Goal: Navigation & Orientation: Find specific page/section

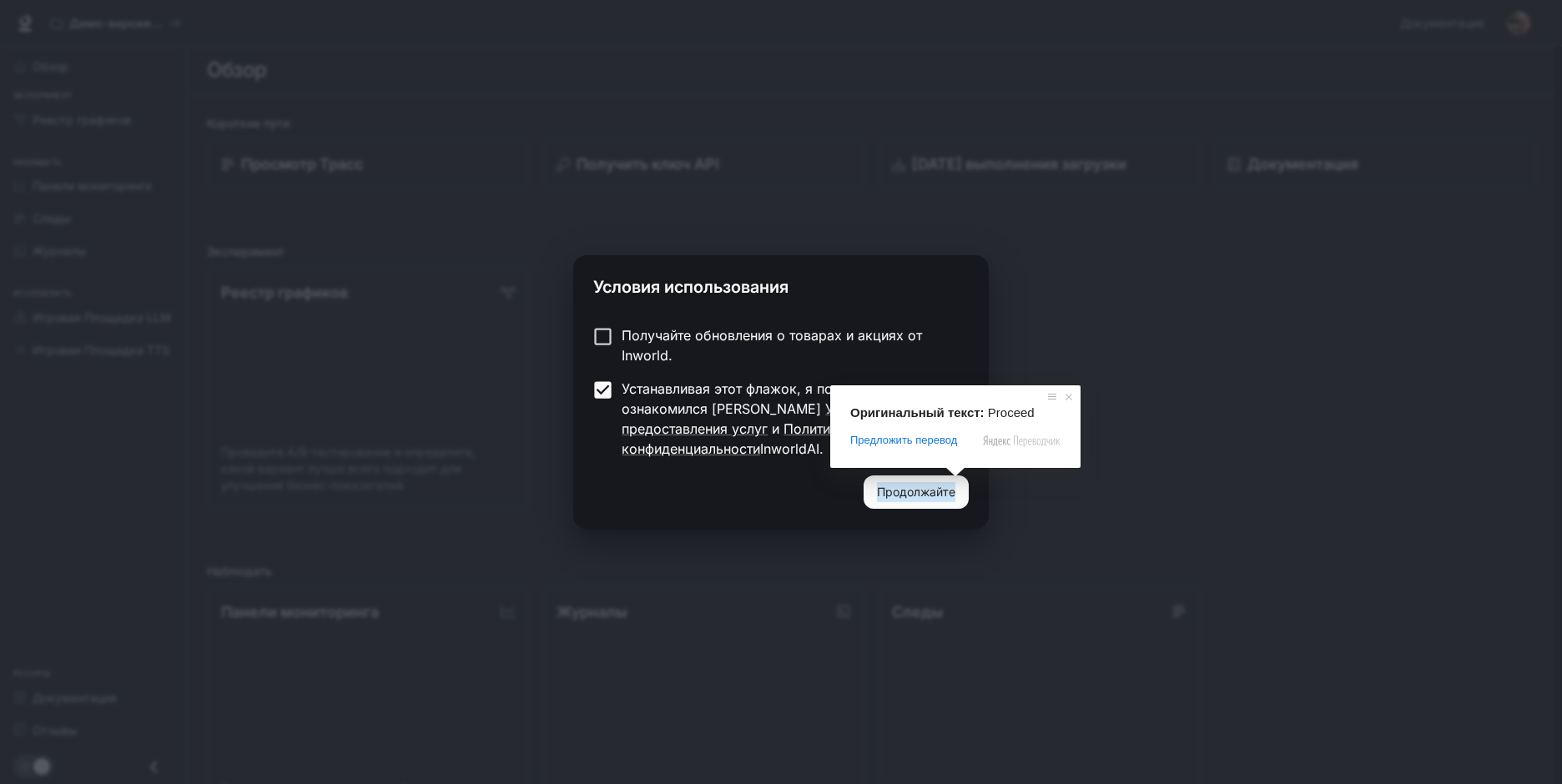
click at [950, 489] on ya-tr-span "Продолжайте" at bounding box center [916, 492] width 78 height 21
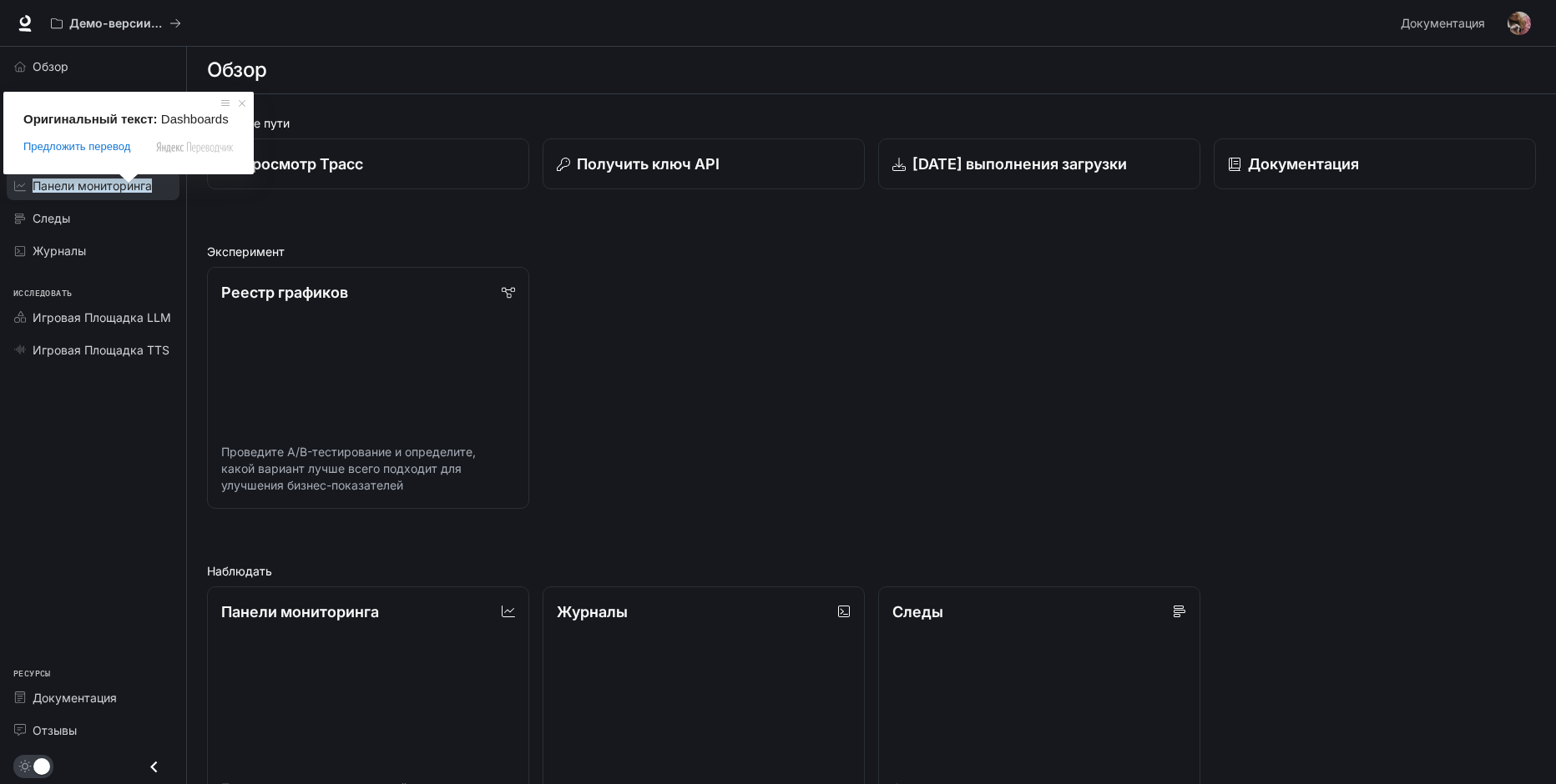
click at [90, 185] on ya-tr-span "Панели мониторинга" at bounding box center [92, 186] width 119 height 15
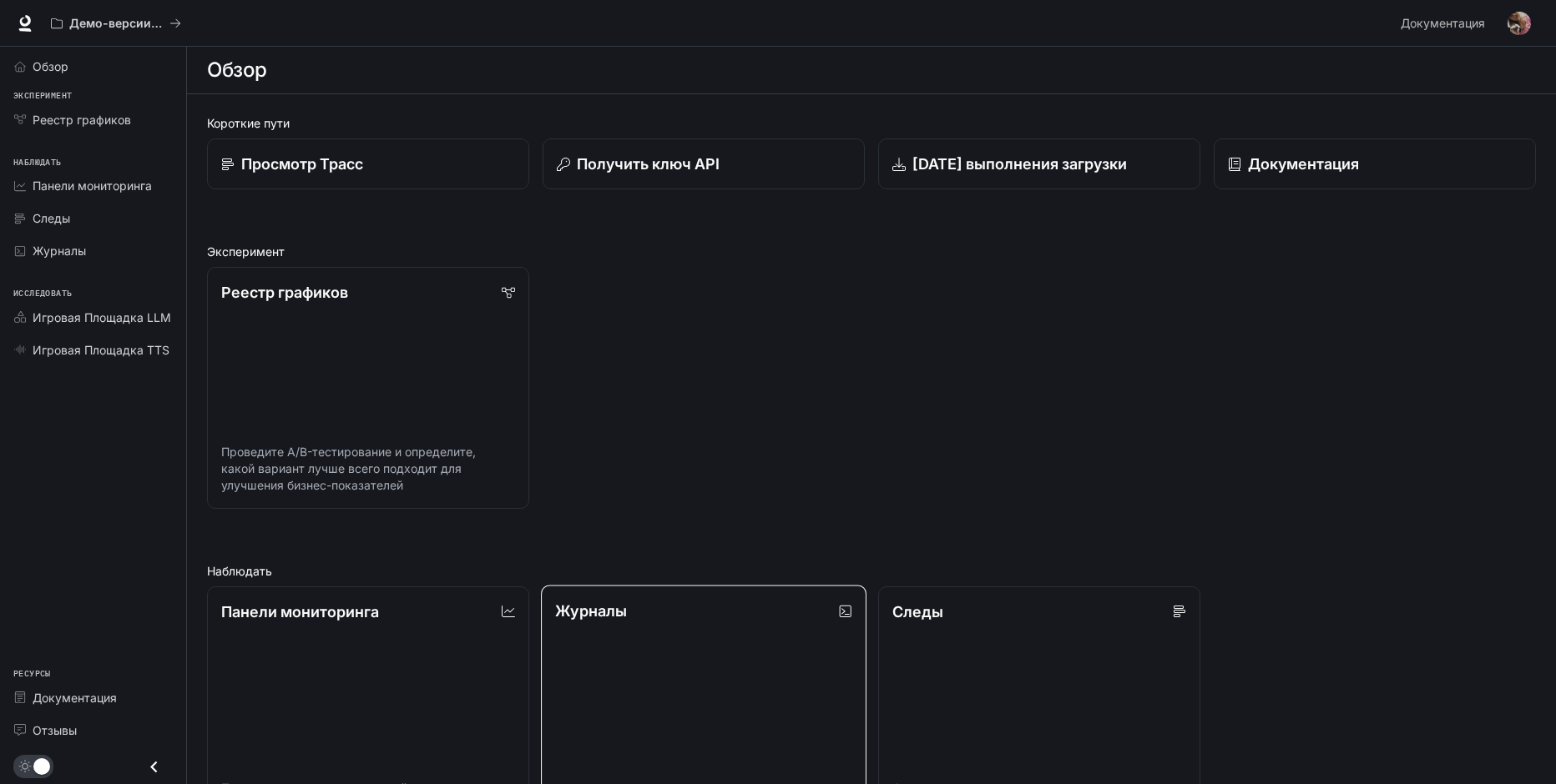
click at [801, 740] on link "Журналы Поиск и фильтрация системных журналов" at bounding box center [704, 706] width 326 height 243
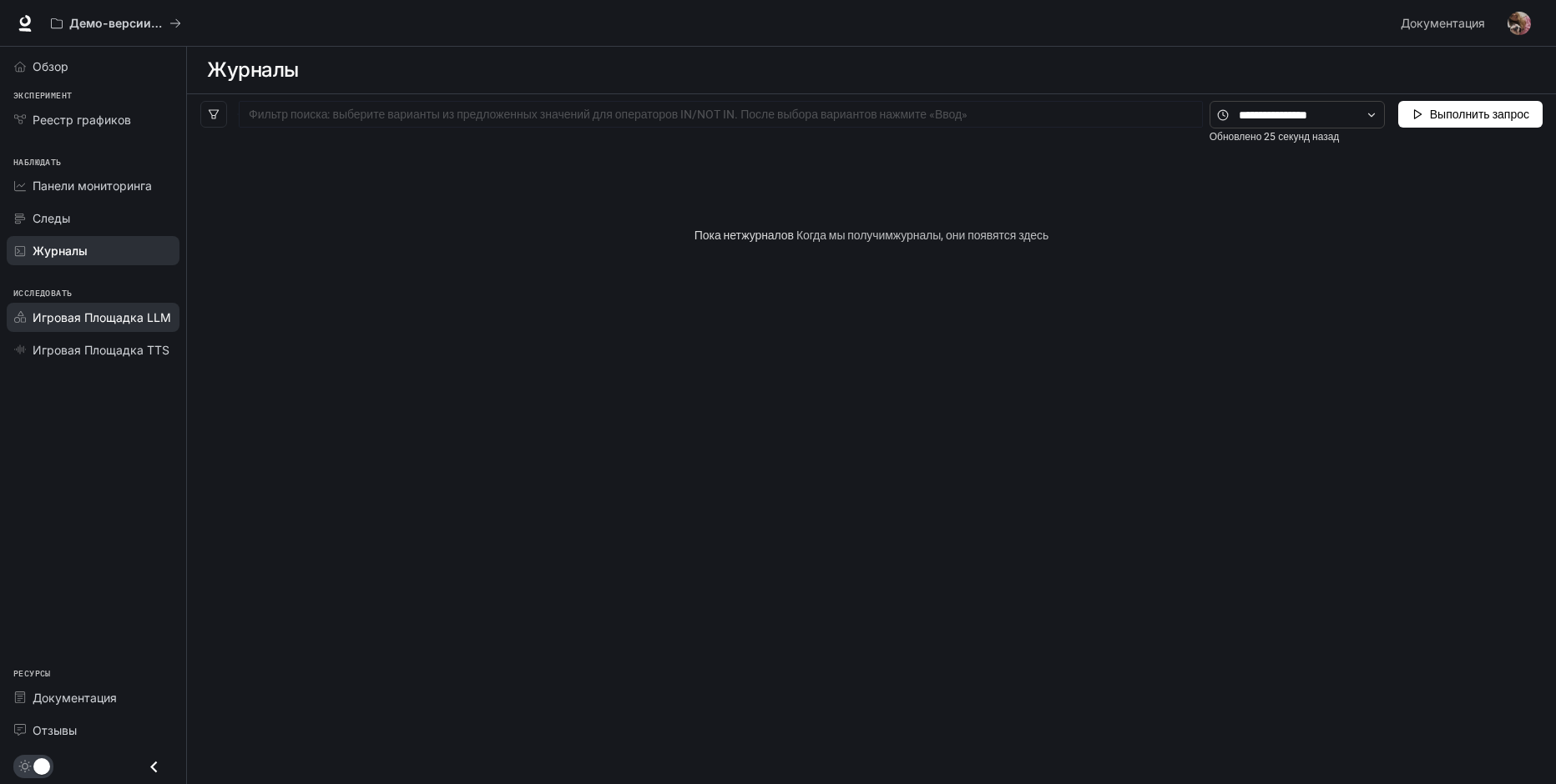
click at [137, 329] on link "Игровая Площадка LLM" at bounding box center [93, 318] width 172 height 29
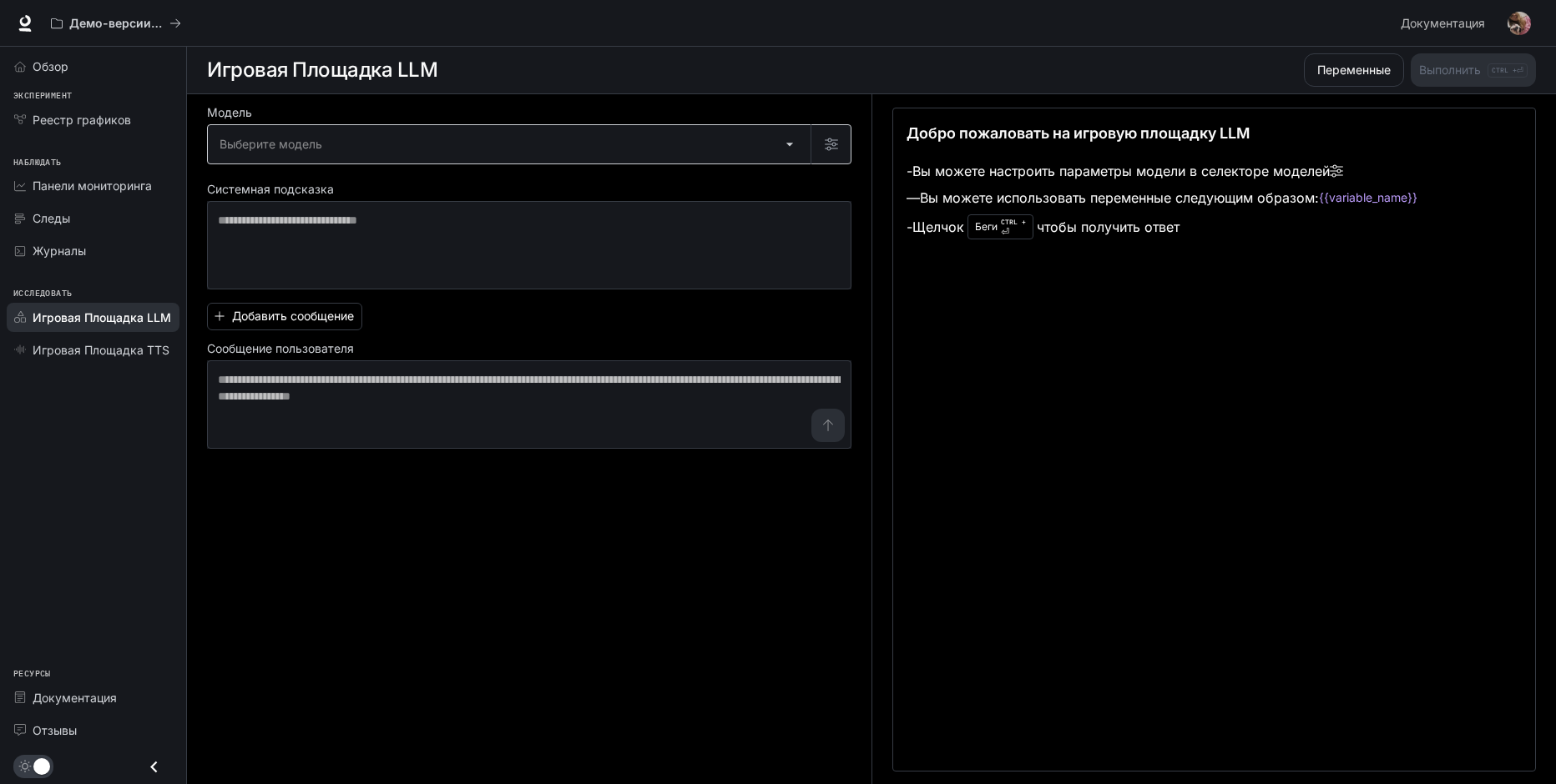
click at [254, 152] on body "Перейти к основному контенту Демо-версии Inworld с искусственным интеллектом До…" at bounding box center [778, 392] width 1556 height 785
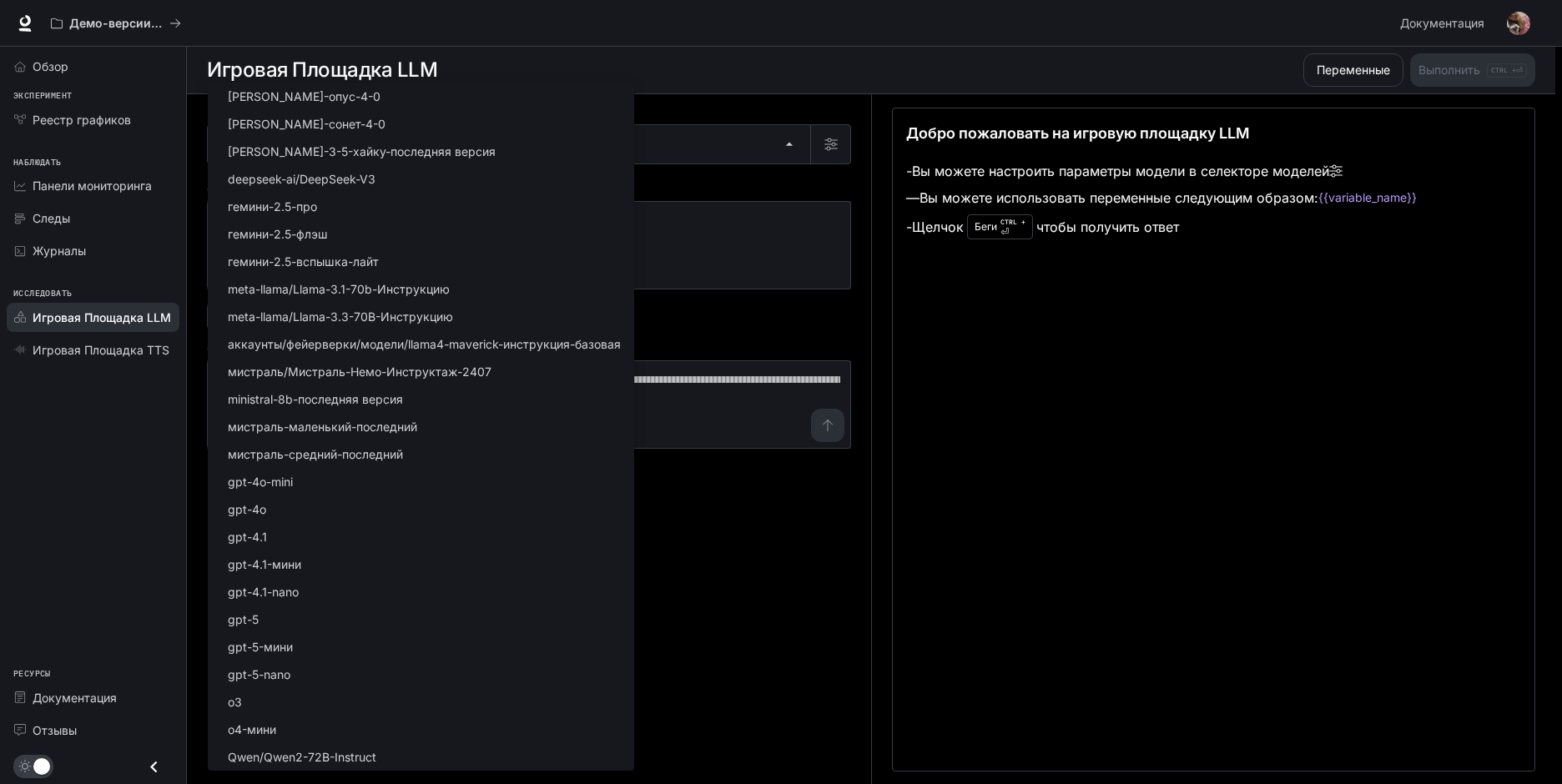
click at [624, 28] on div at bounding box center [781, 392] width 1562 height 784
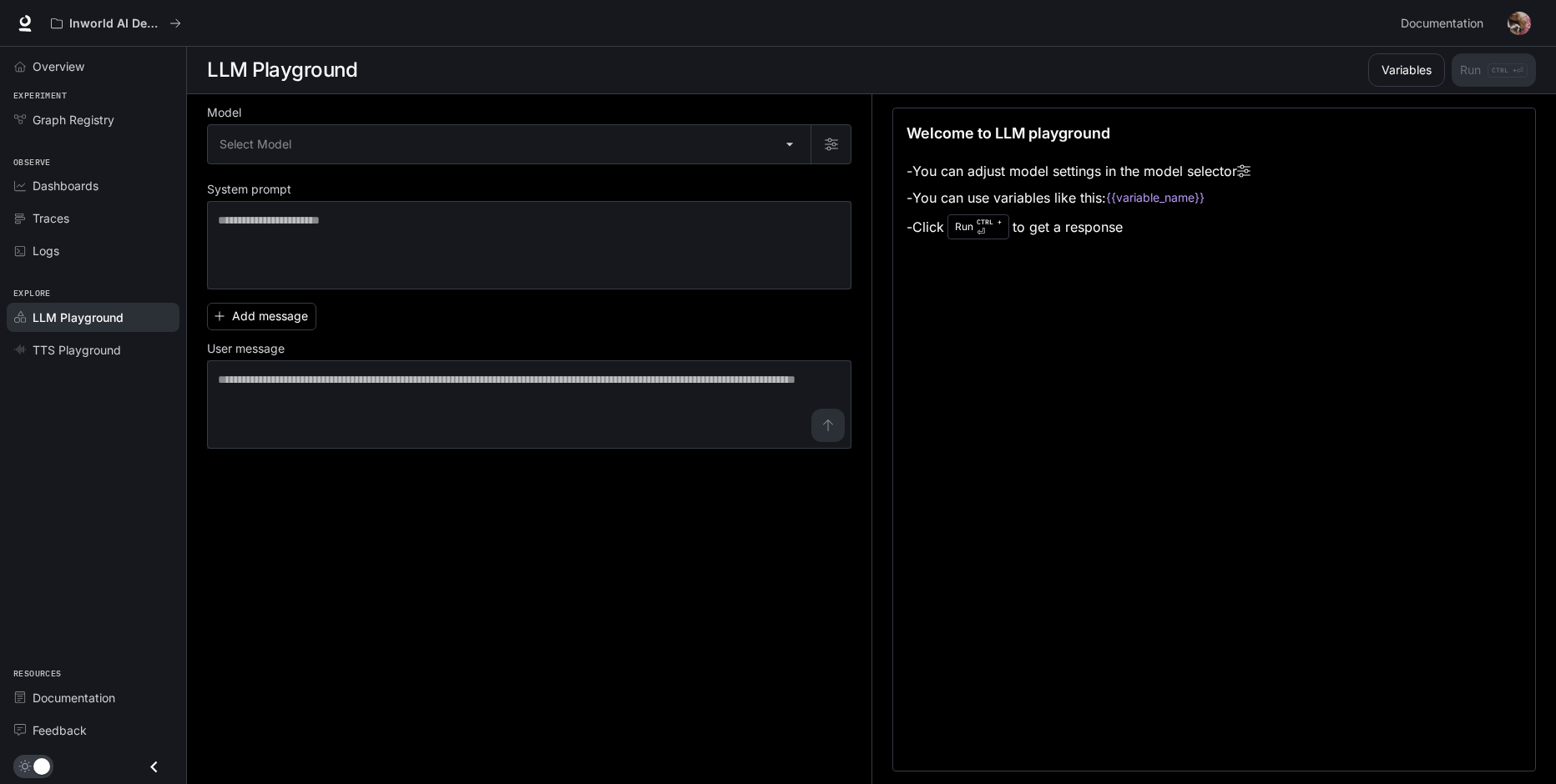
click at [129, 536] on div "Overview Experiment Graph Registry Observe Dashboards Traces Logs Explore LLM P…" at bounding box center [93, 415] width 186 height 738
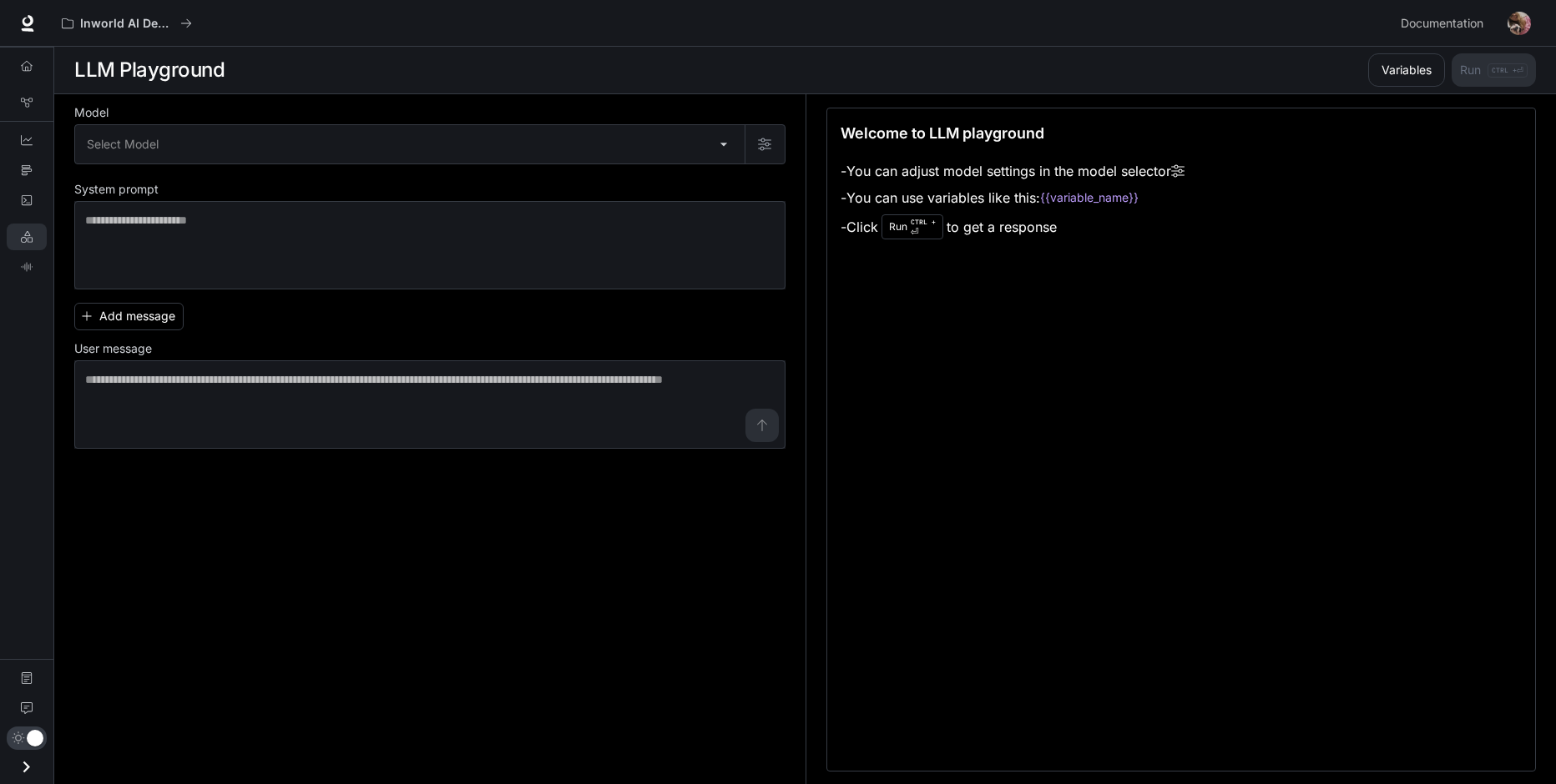
click at [119, 528] on div "Model Select Model ​ System prompt * ​ Add message User message * ​" at bounding box center [439, 439] width 731 height 691
click at [44, 535] on div "Overview Graph Registry Dashboards Traces Logs LLM Playground TTS Playground Do…" at bounding box center [26, 415] width 54 height 738
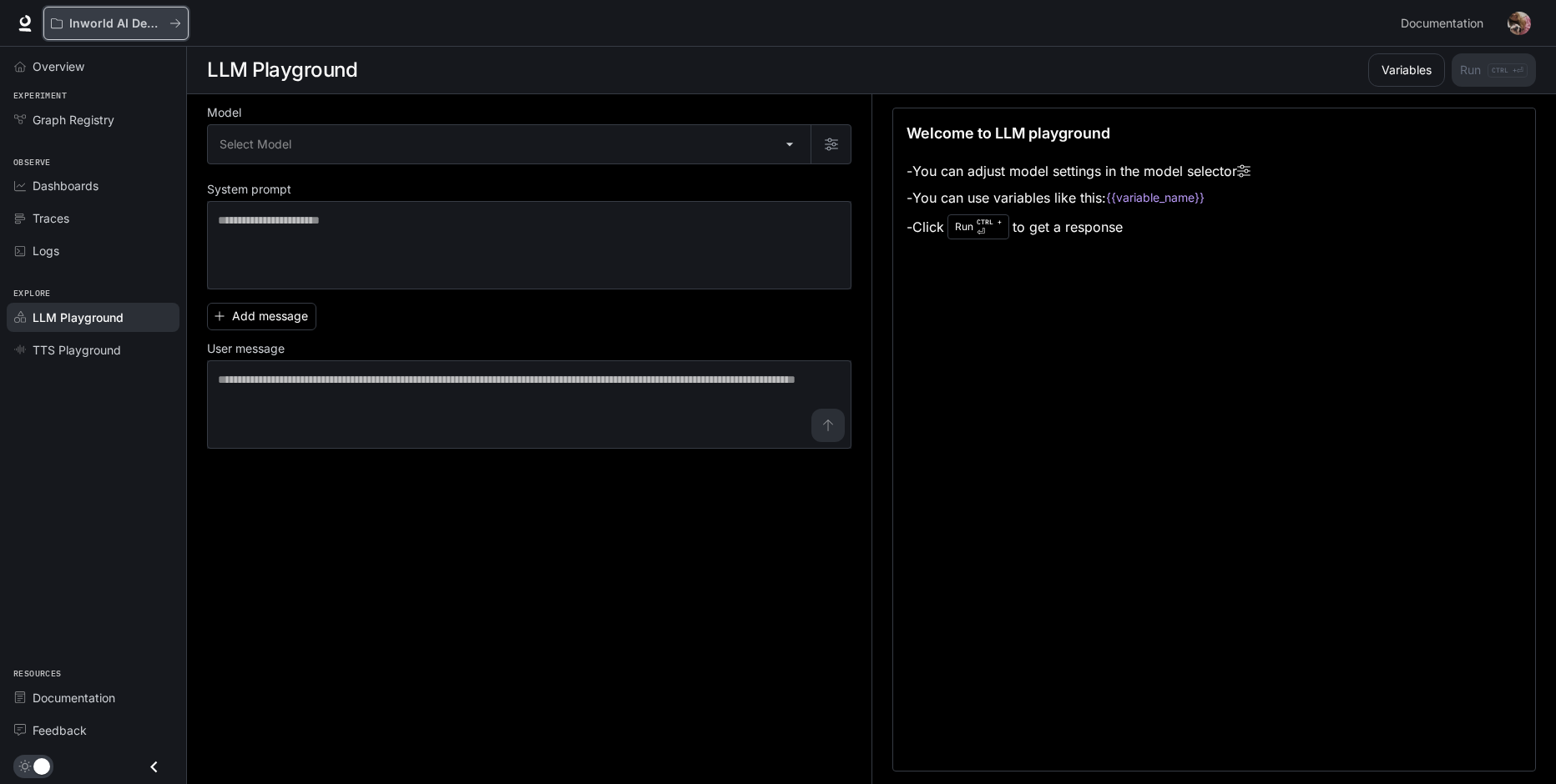
click at [106, 25] on ya-tr-span "Inworld AI Demos" at bounding box center [120, 23] width 103 height 15
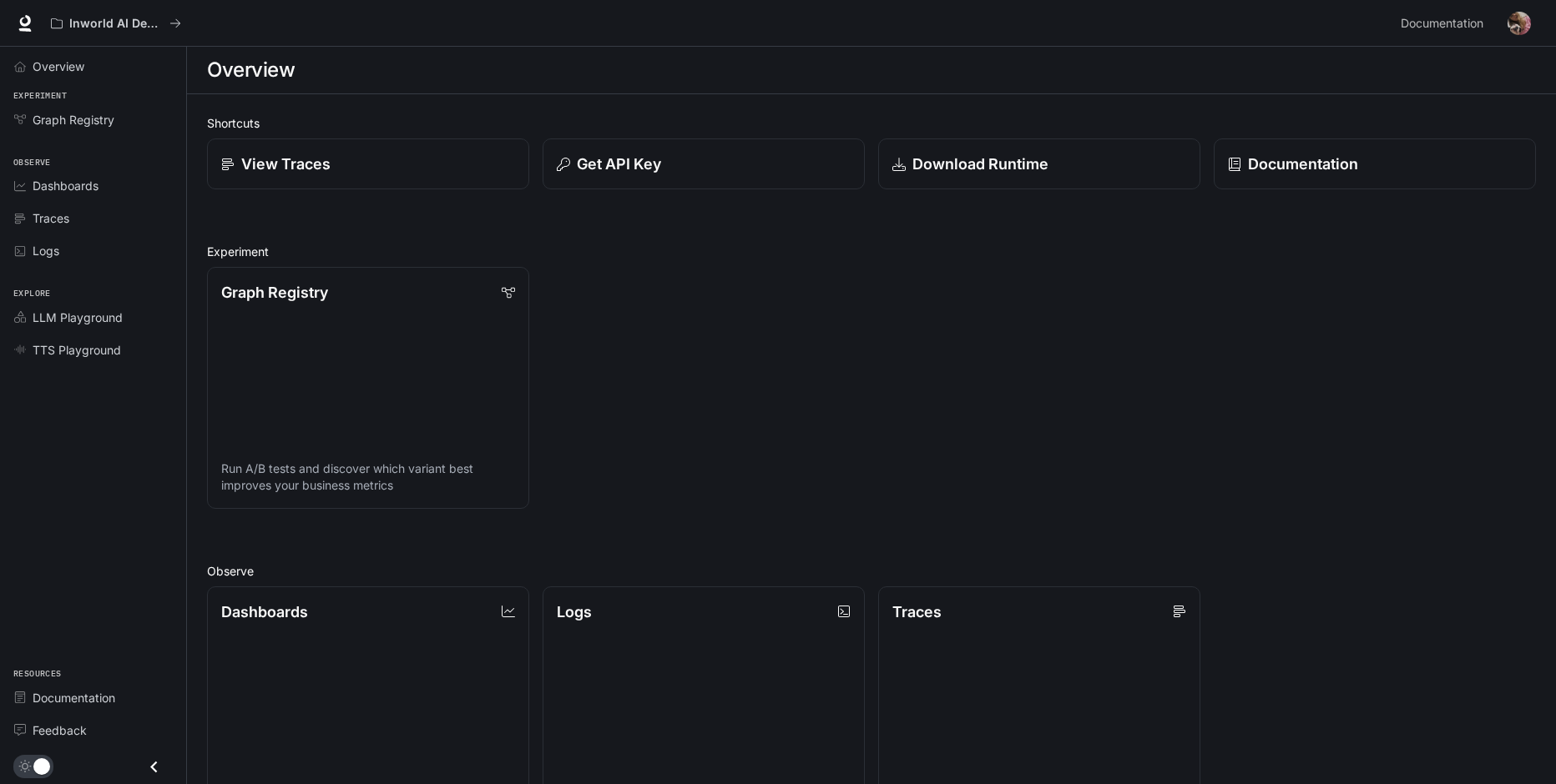
click at [9, 21] on div "Inworld AI Demos Documentation Documentation" at bounding box center [778, 23] width 1556 height 46
click at [96, 356] on span "TTS Playground" at bounding box center [76, 349] width 88 height 17
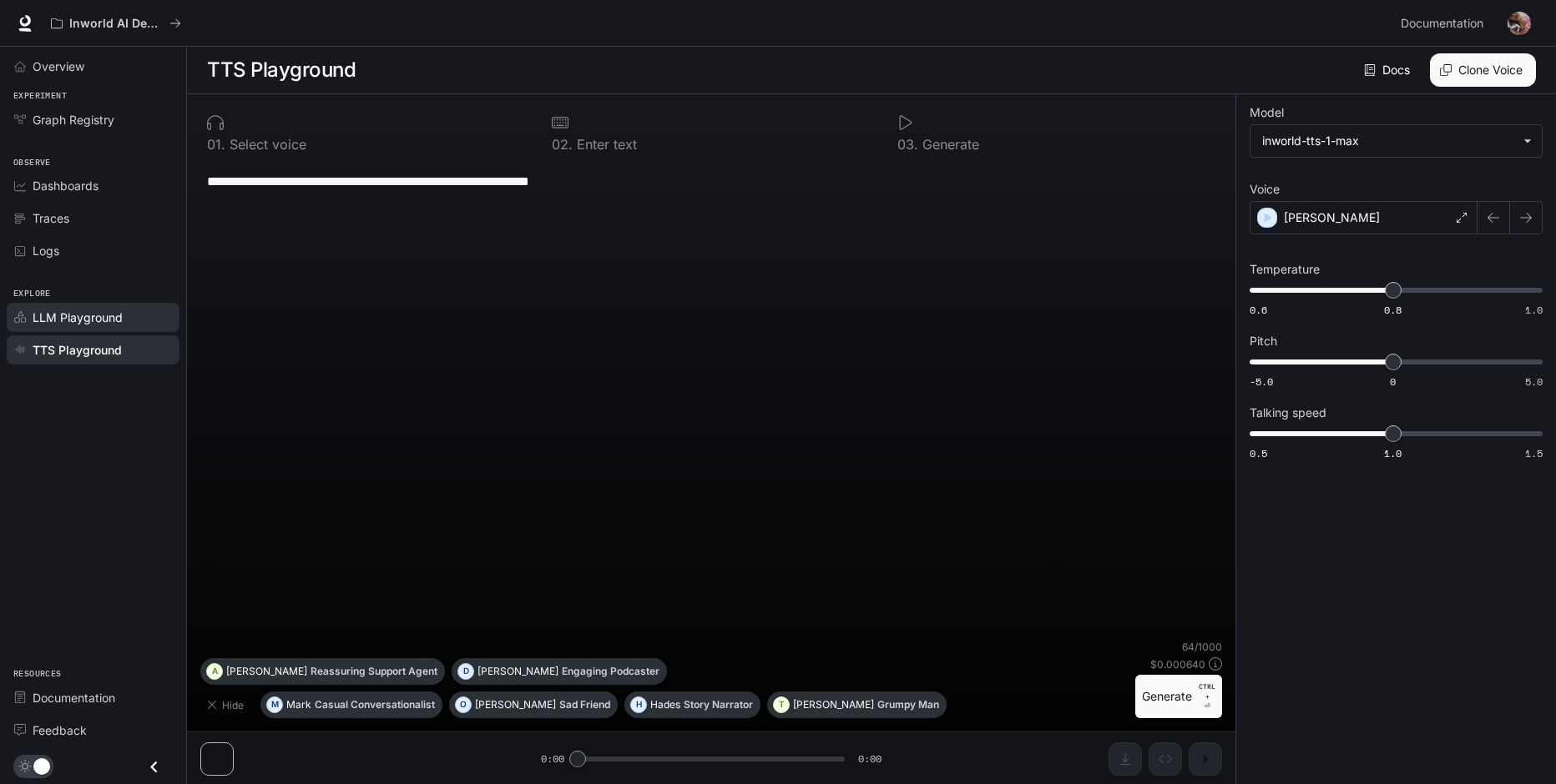
click at [117, 325] on span "LLM Playground" at bounding box center [77, 317] width 90 height 17
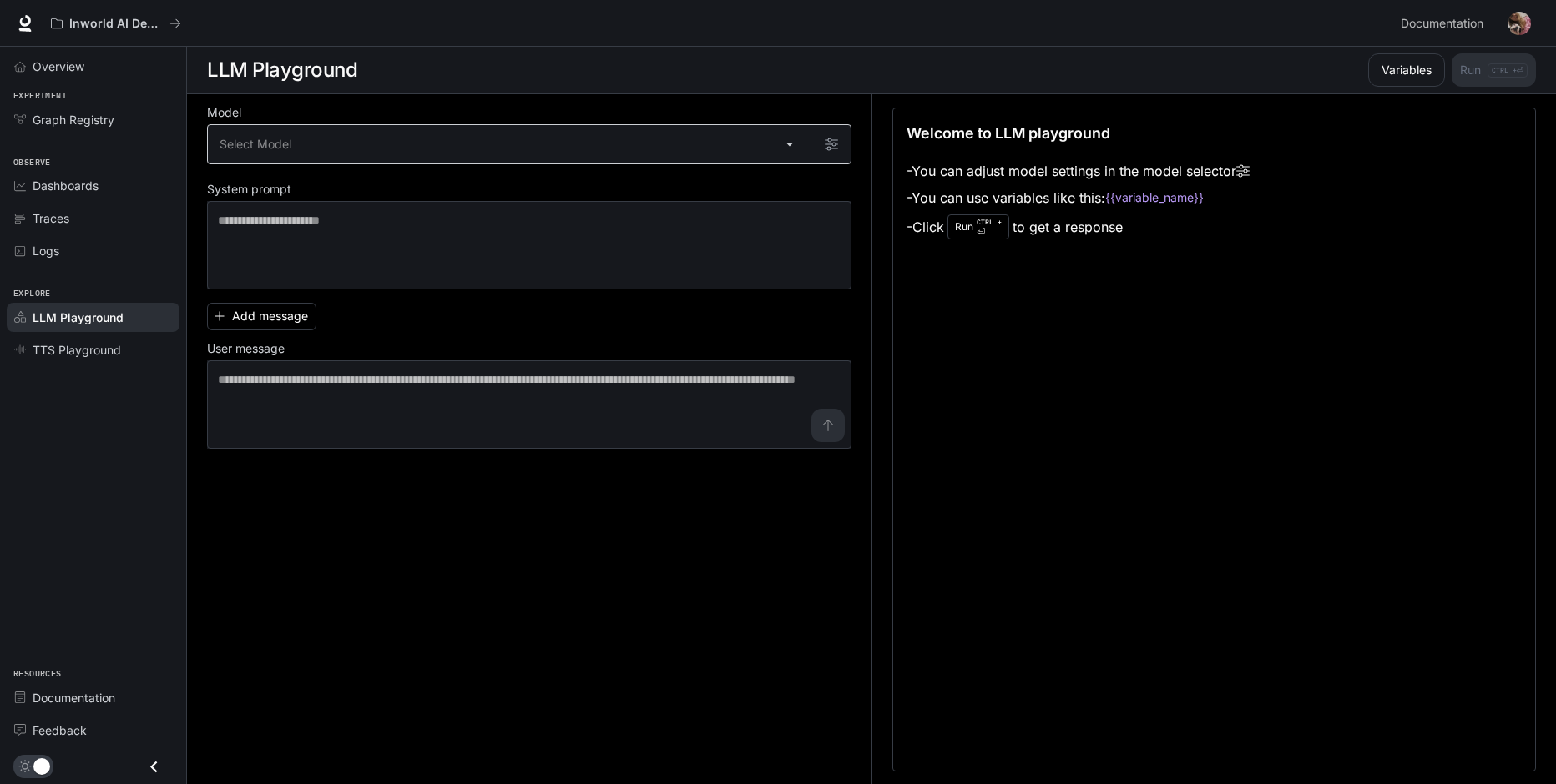
click at [389, 132] on body "Skip to main content Inworld AI Demos Documentation Documentation Portal Overvi…" at bounding box center [778, 392] width 1556 height 785
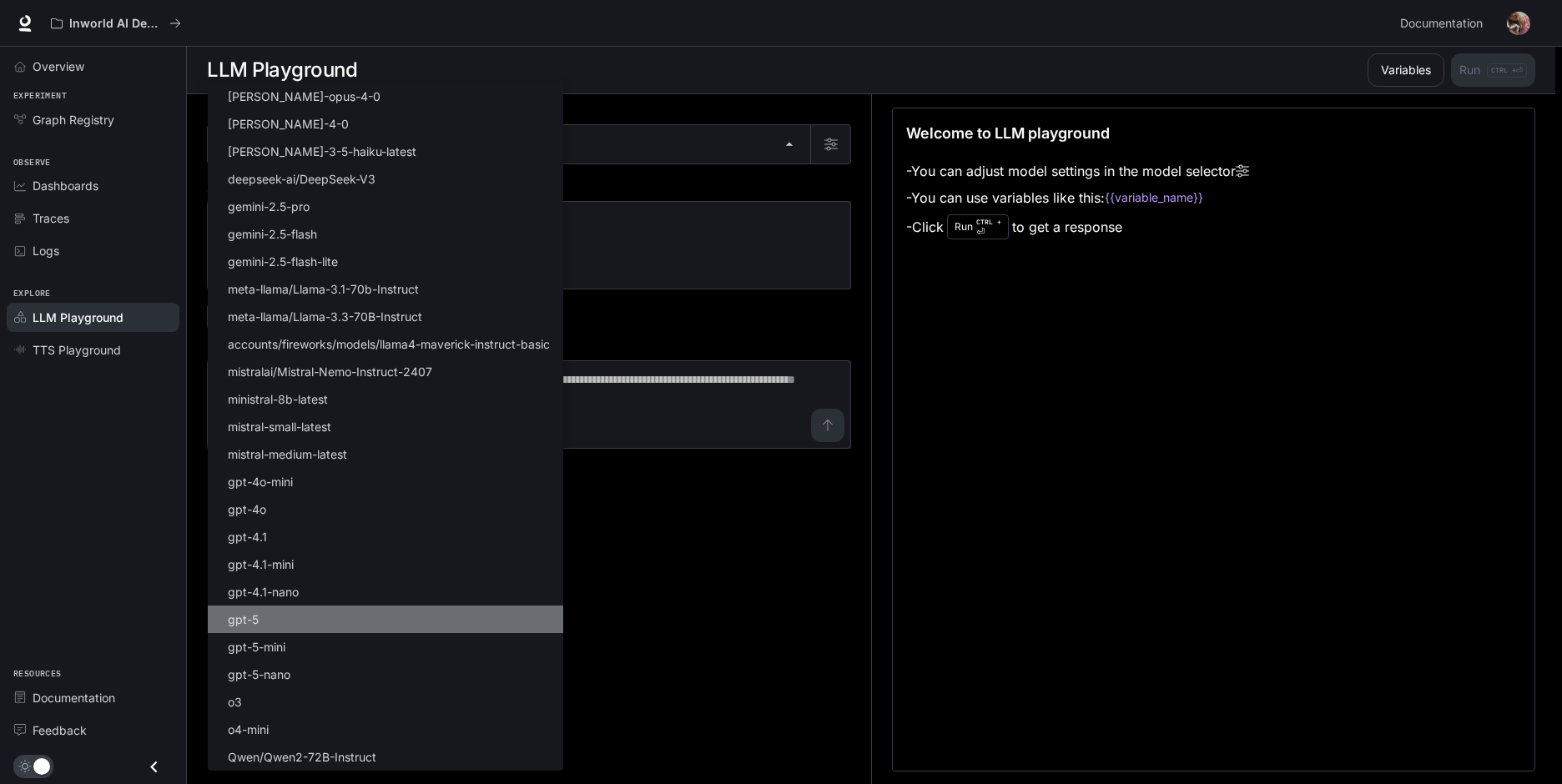
click at [290, 623] on li "gpt-5" at bounding box center [386, 619] width 356 height 27
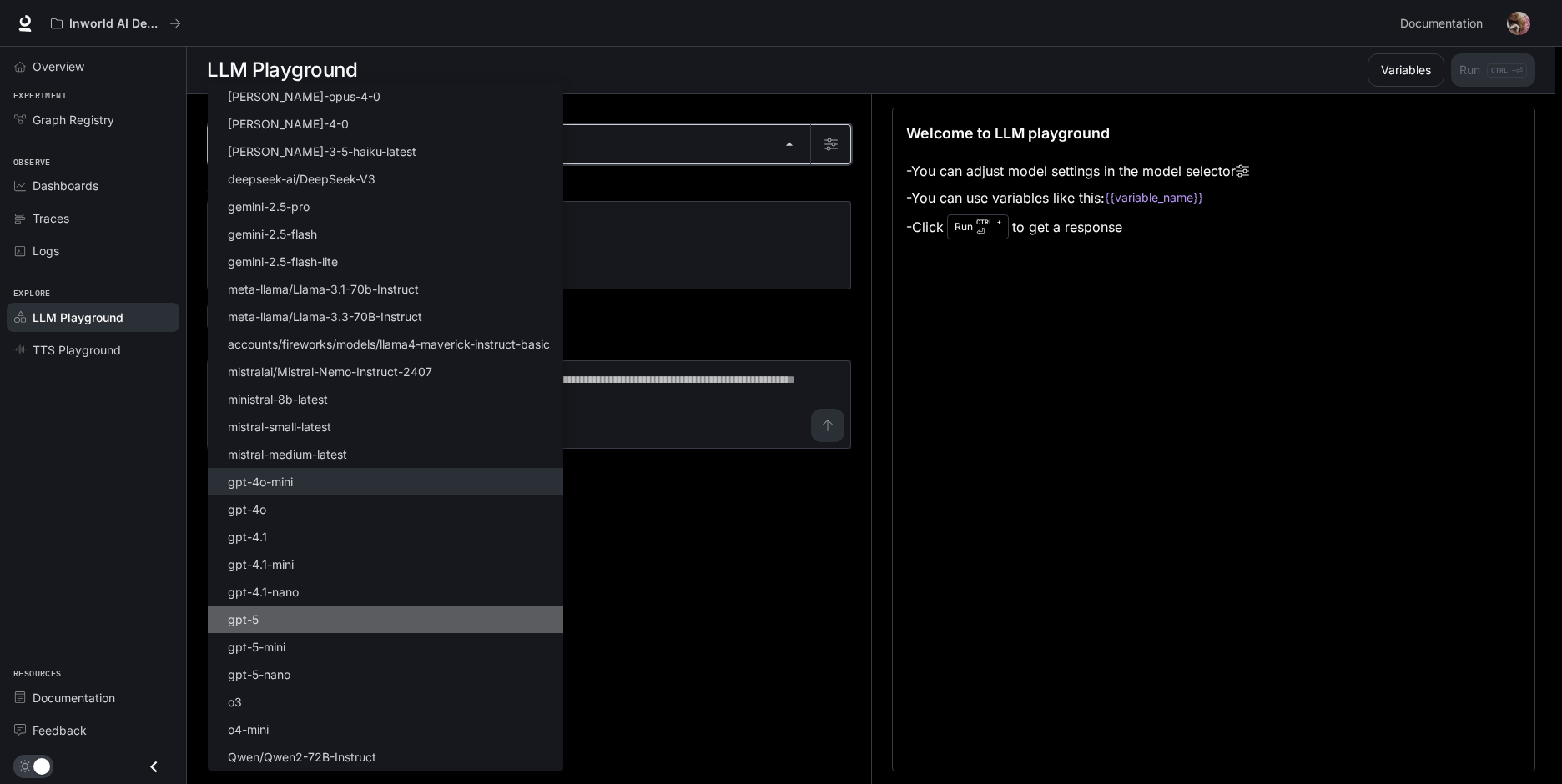
type input "*****"
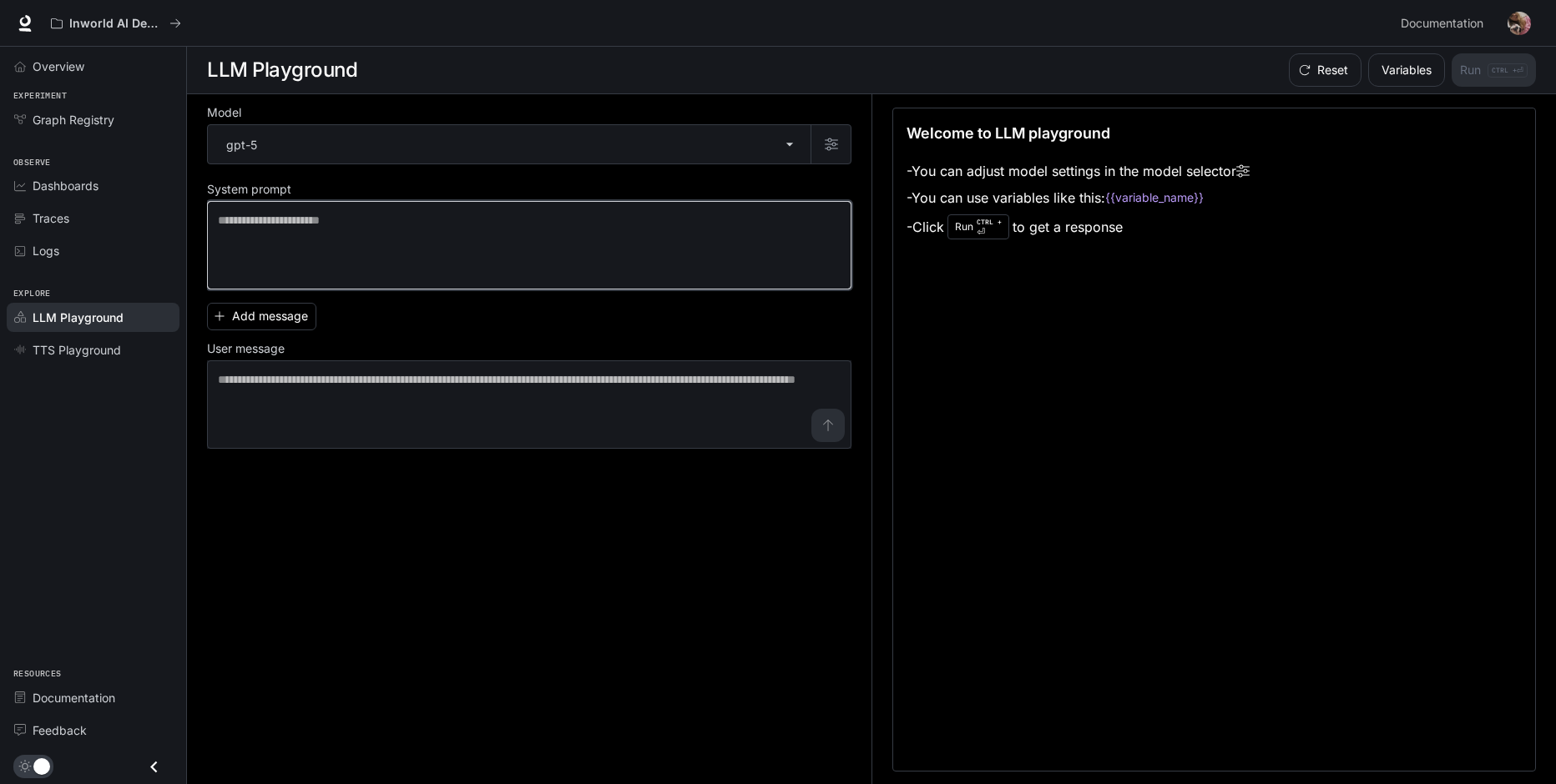
click at [338, 235] on textarea at bounding box center [529, 246] width 623 height 67
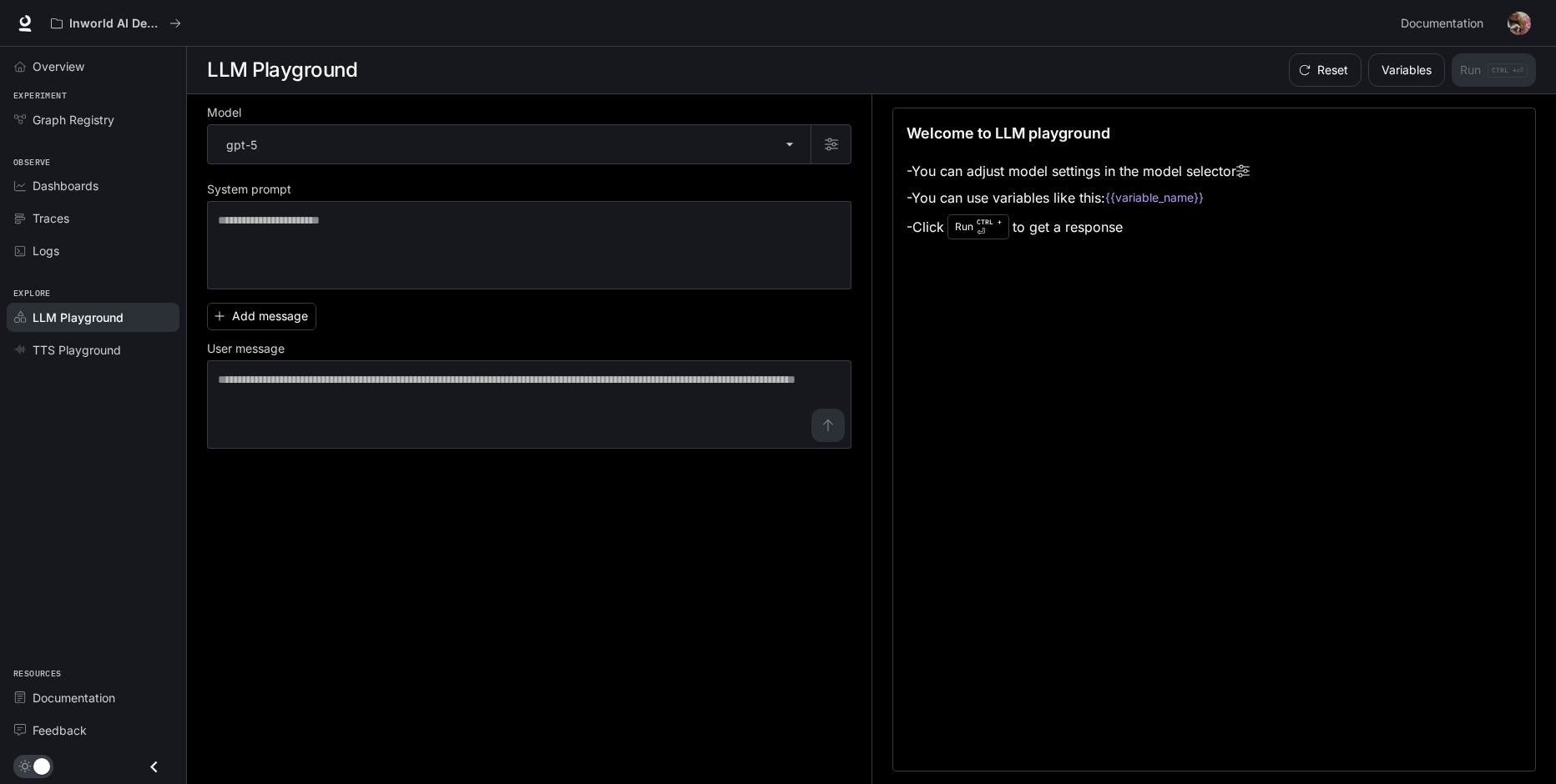
click at [343, 70] on h1 "LLM Playground" at bounding box center [281, 70] width 150 height 34
copy div "LLM Playground Reset Variables Run CTRL + ⏎"
click at [113, 200] on link "Dashboards" at bounding box center [93, 185] width 172 height 29
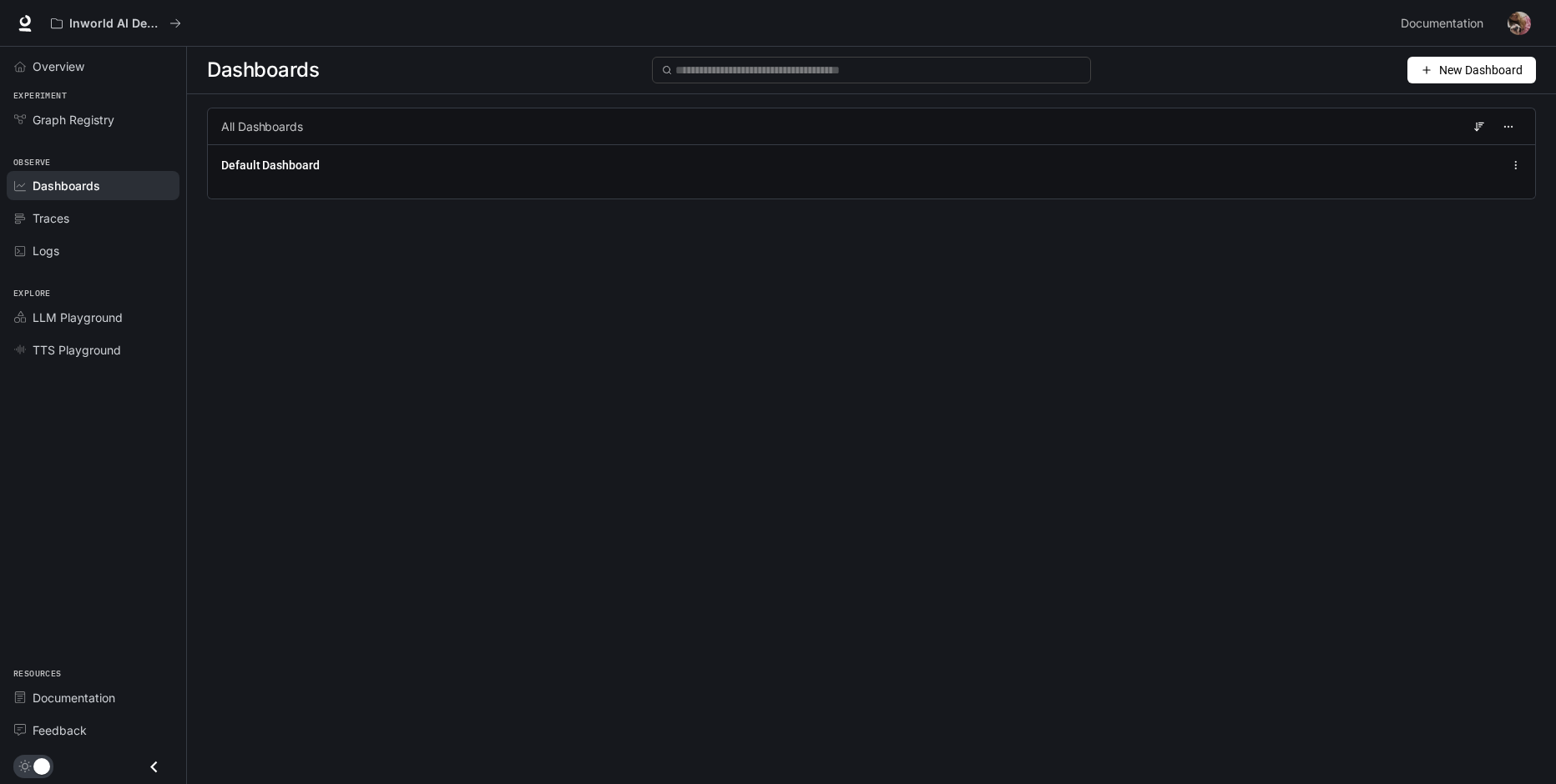
click at [382, 277] on div "Dashboards New Dashboard All Dashboards Default Dashboard" at bounding box center [872, 385] width 1369 height 678
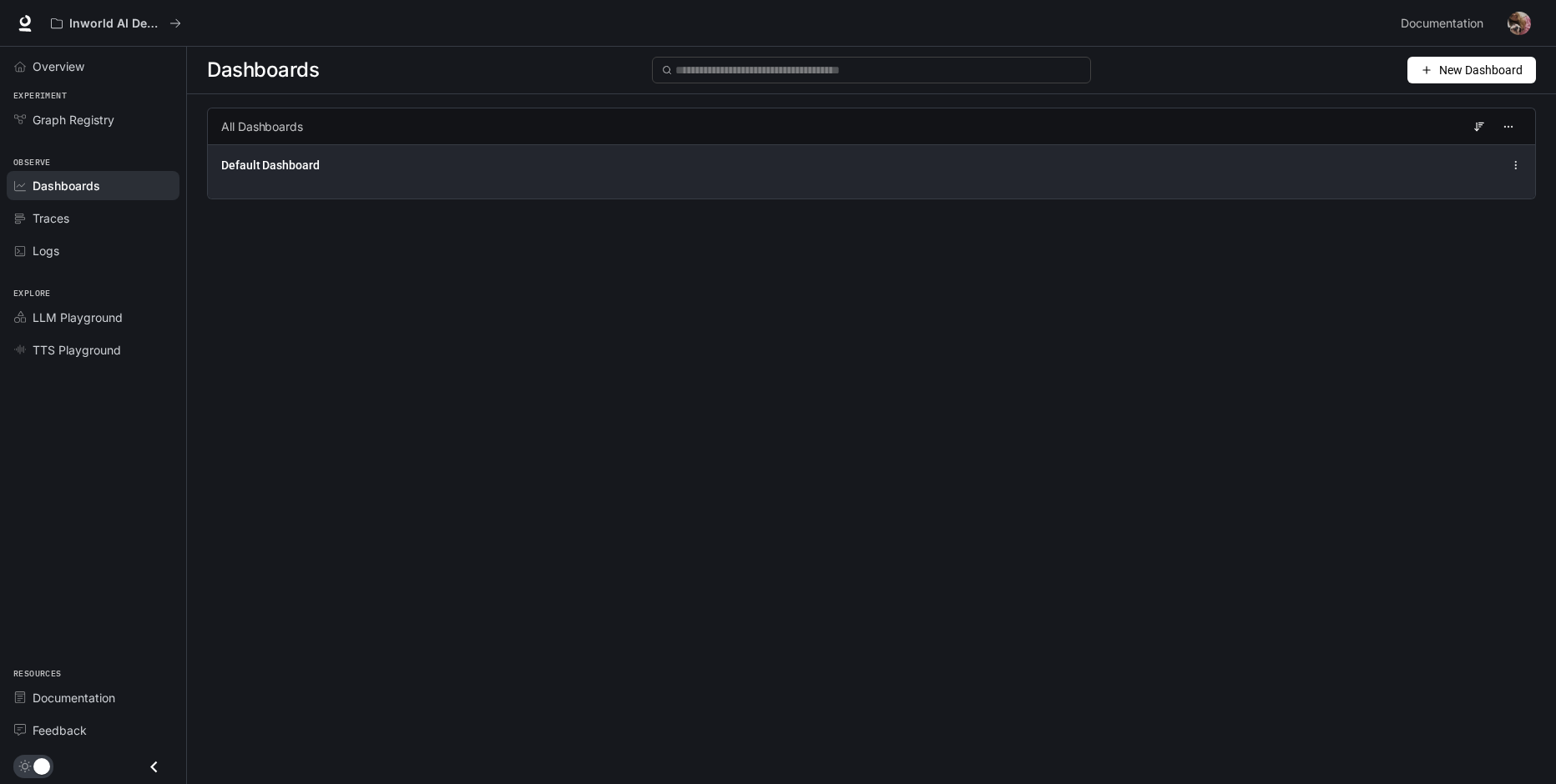
click at [424, 181] on div "Default Dashboard" at bounding box center [872, 172] width 1327 height 54
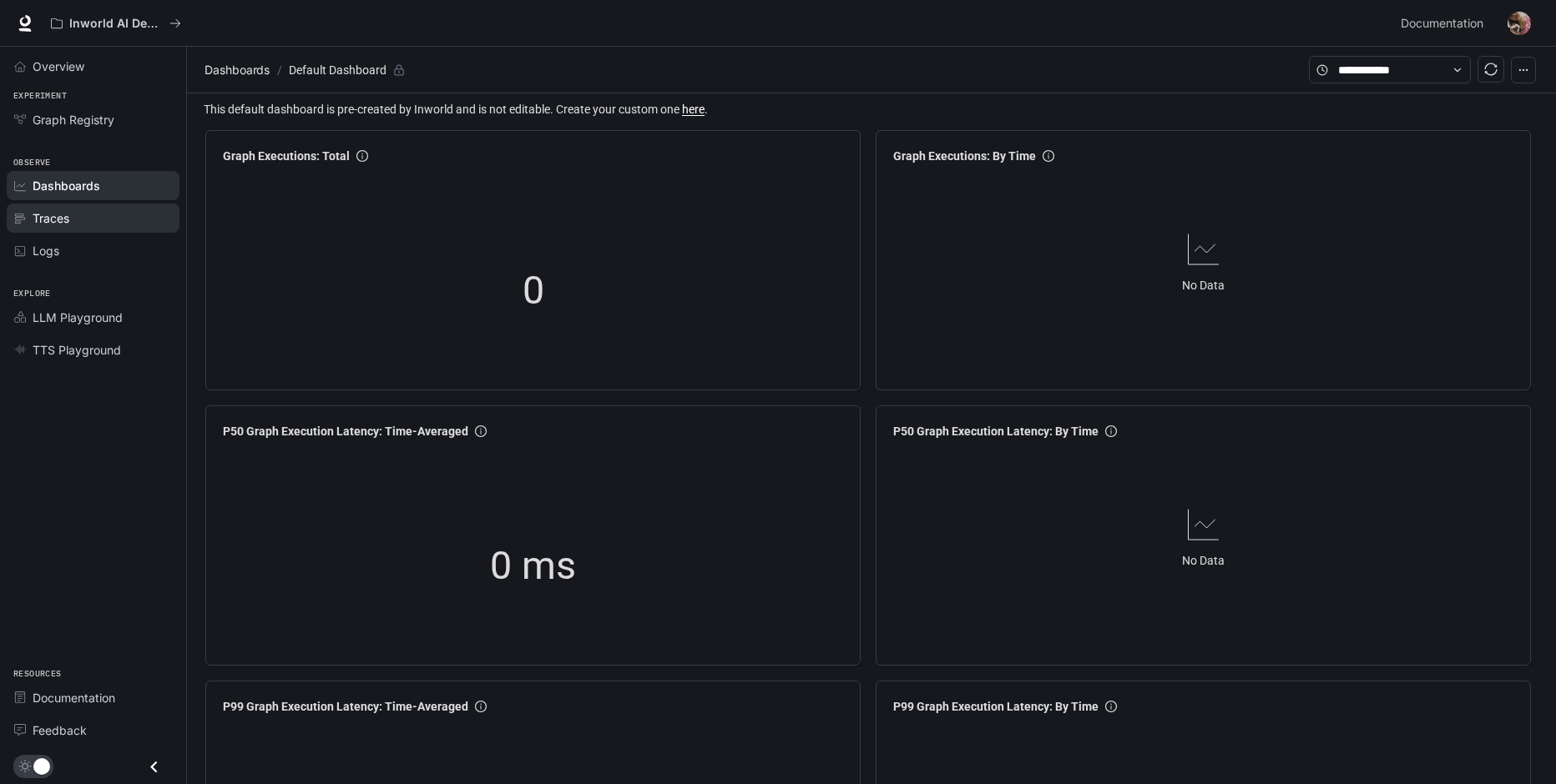
click at [101, 219] on div "Traces" at bounding box center [103, 218] width 140 height 17
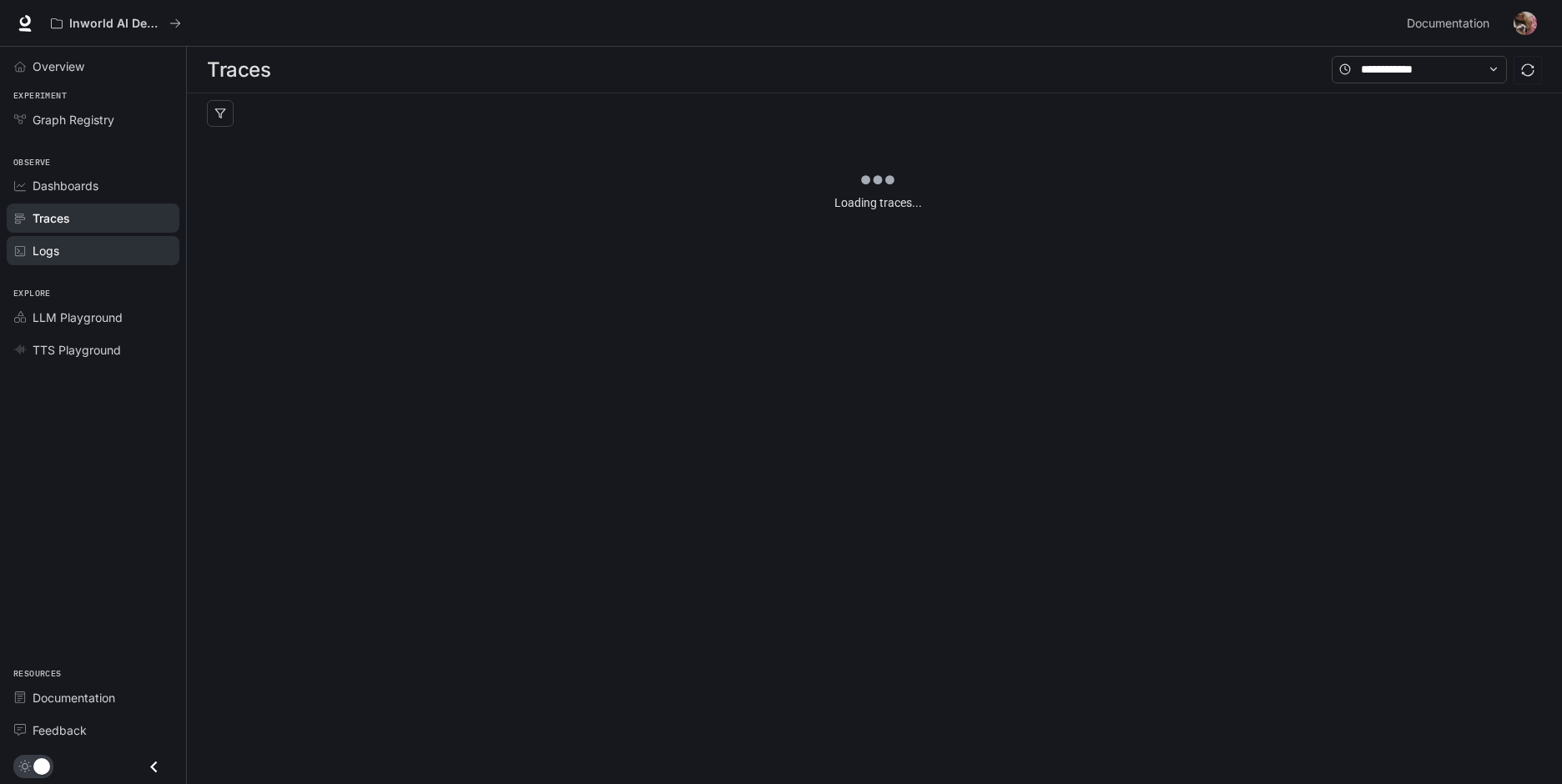
click at [73, 256] on div "Logs" at bounding box center [103, 250] width 140 height 17
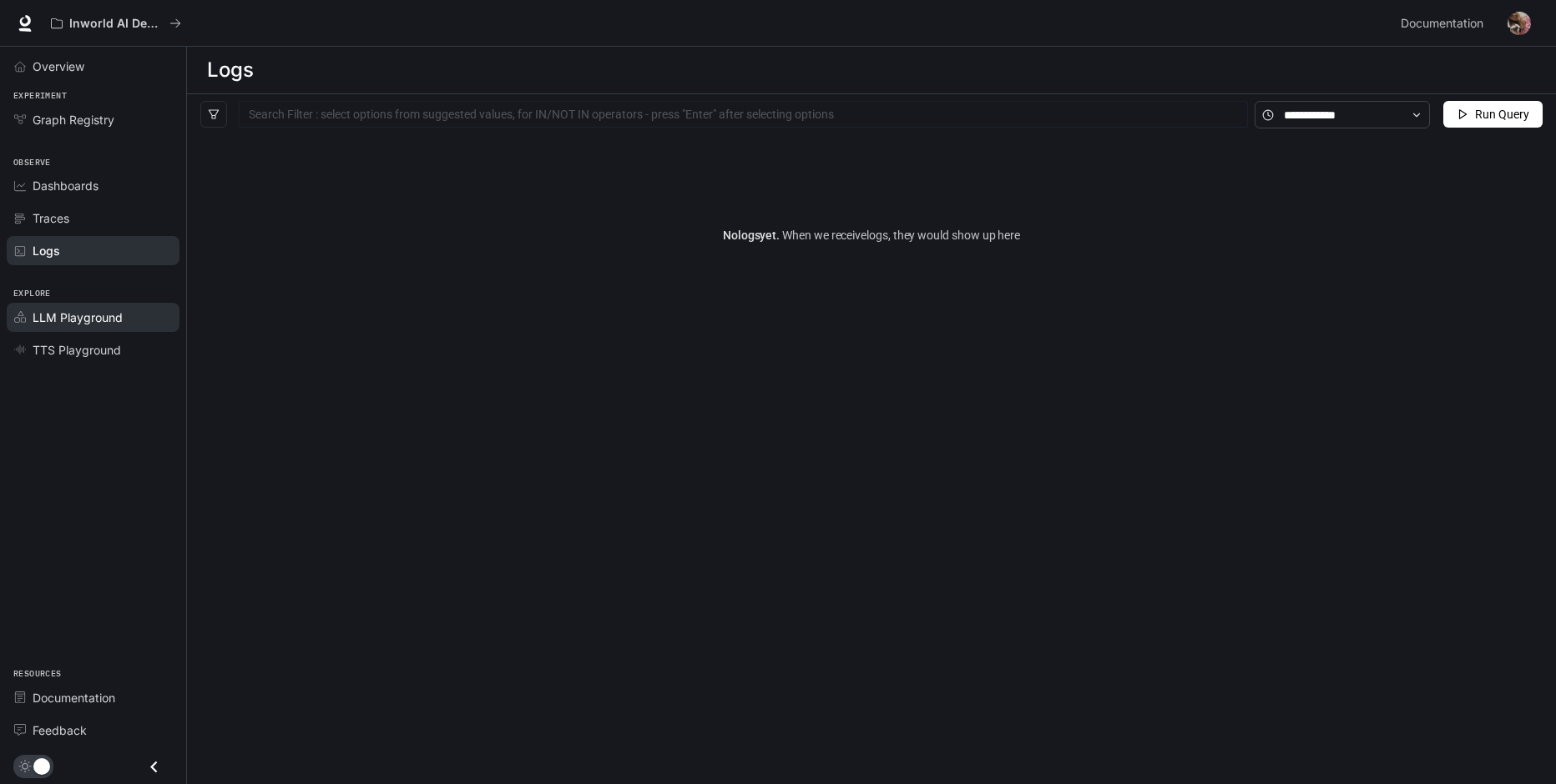
click at [97, 324] on span "LLM Playground" at bounding box center [77, 317] width 90 height 17
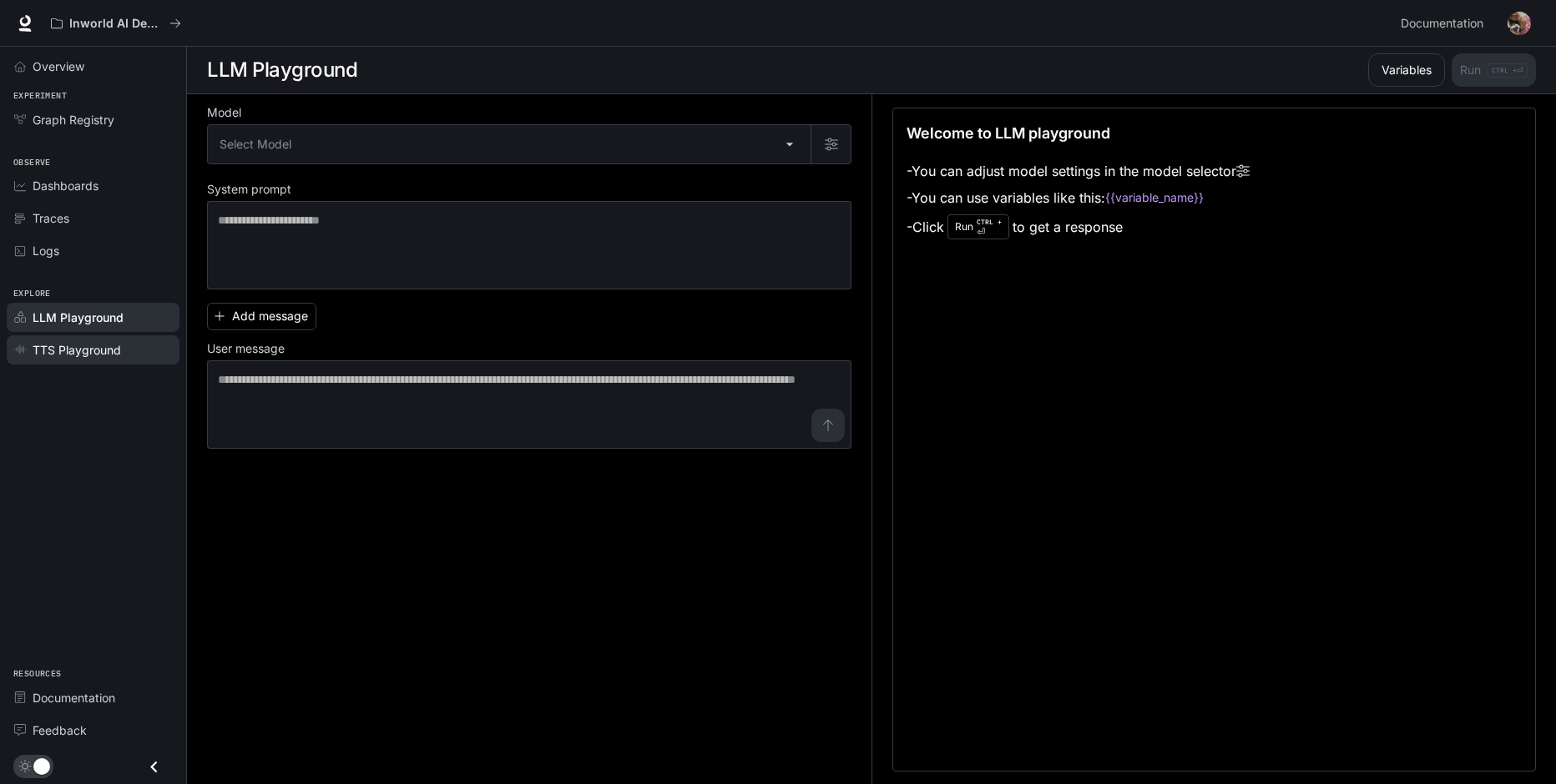
click at [64, 348] on span "TTS Playground" at bounding box center [76, 349] width 88 height 17
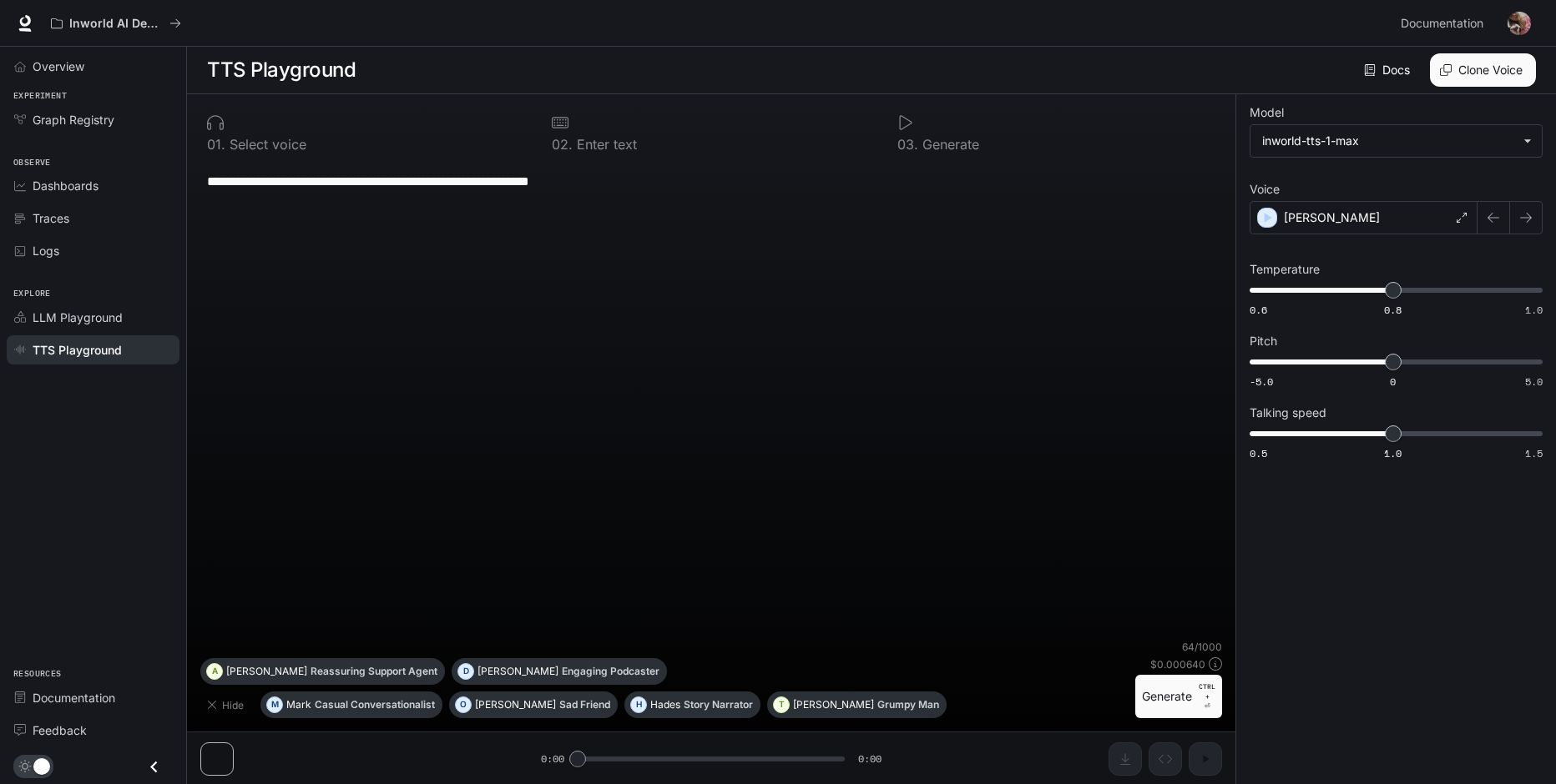
click at [586, 429] on div "**********" at bounding box center [711, 400] width 1021 height 479
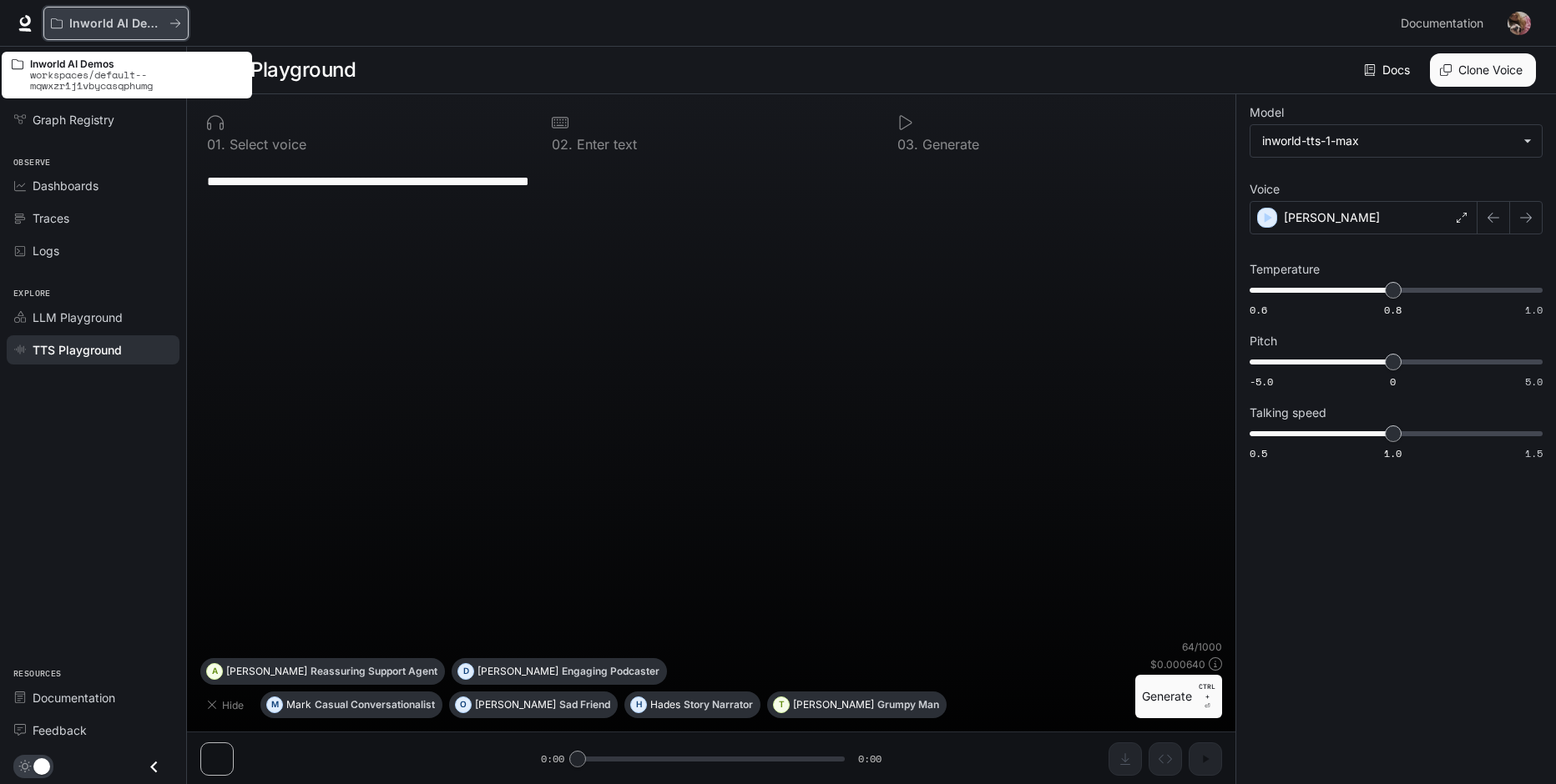
click at [118, 20] on p "Inworld AI Demos" at bounding box center [115, 24] width 94 height 15
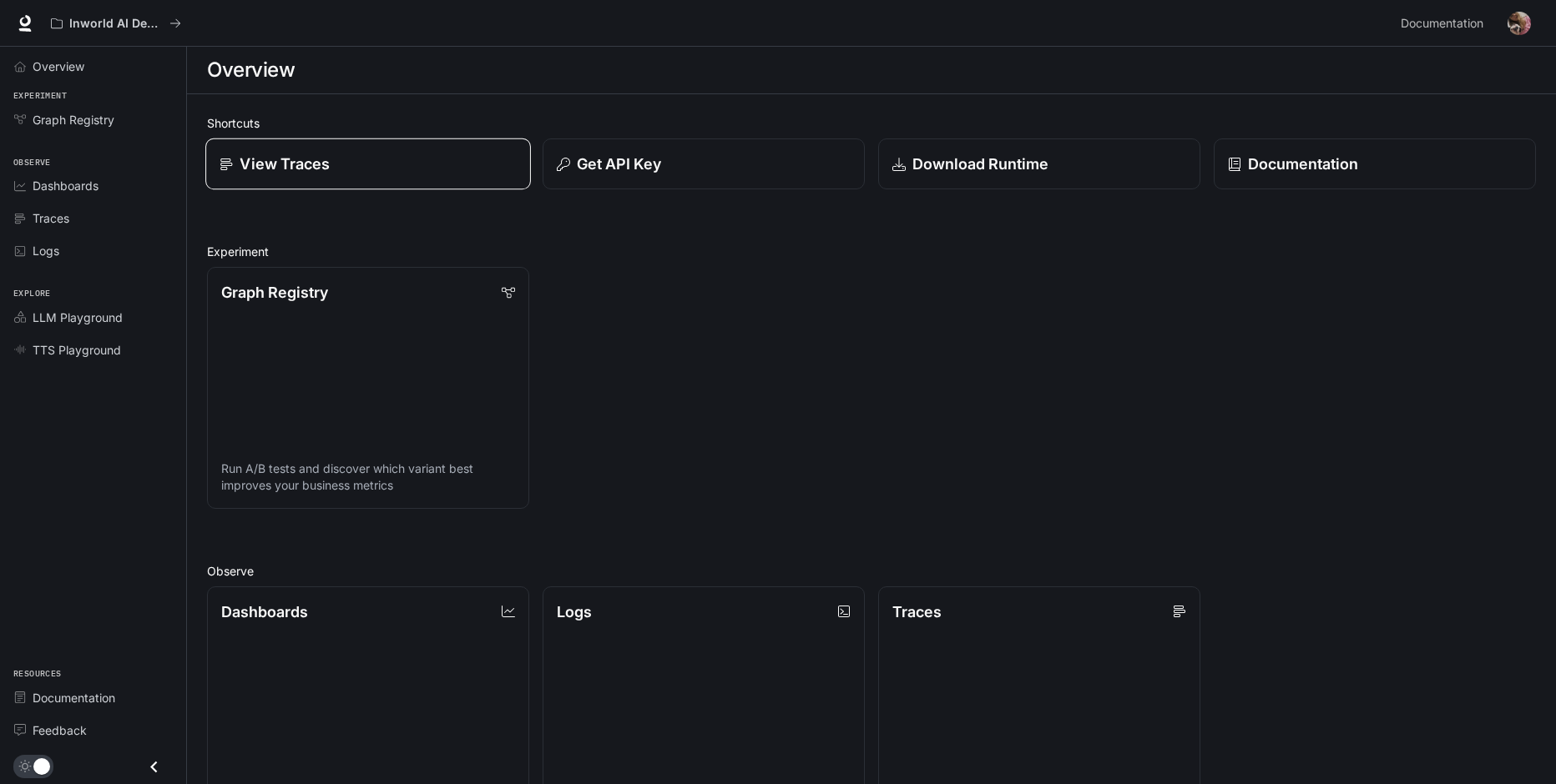
click at [408, 182] on link "View Traces" at bounding box center [368, 164] width 326 height 52
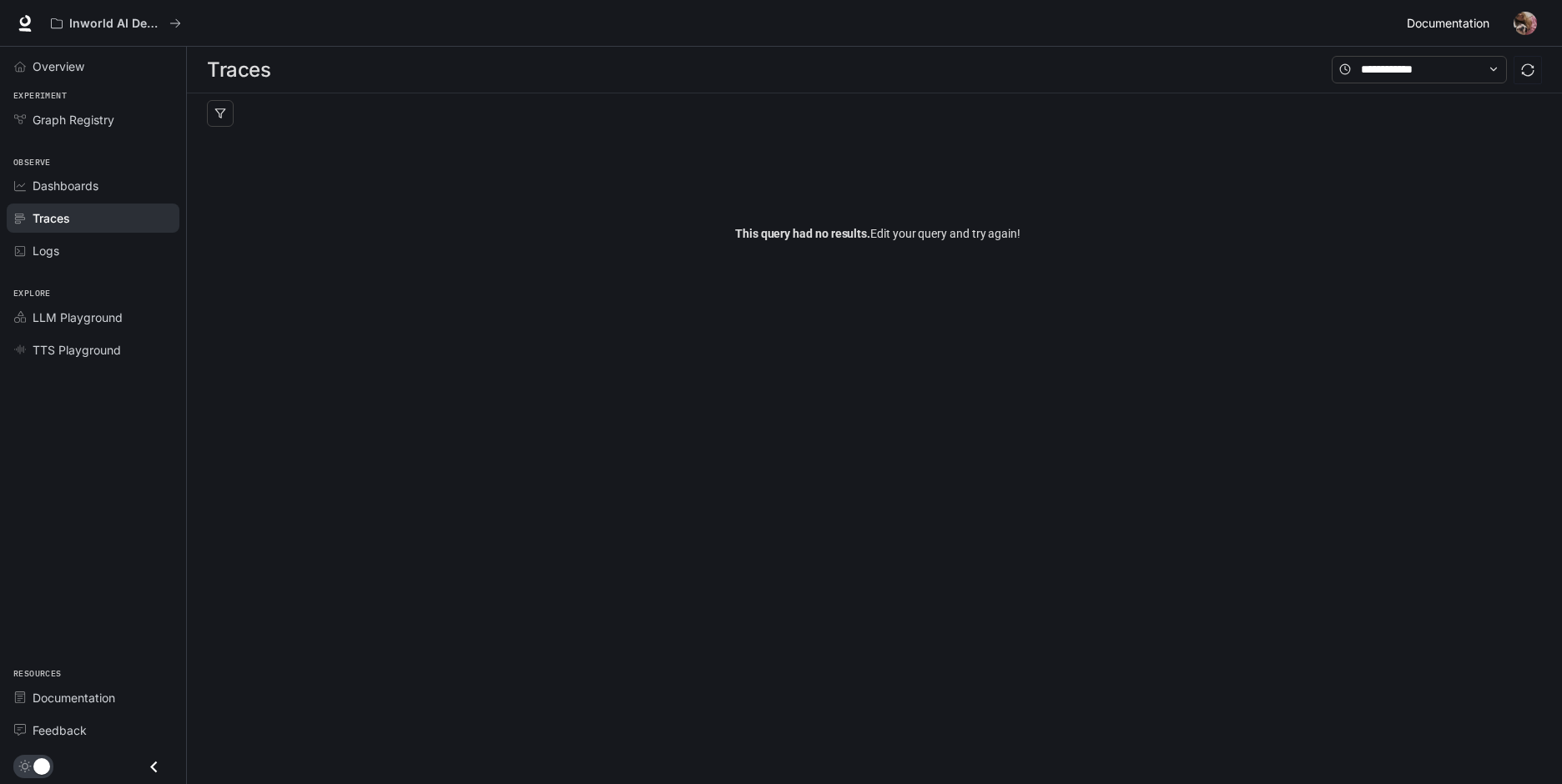
click at [1464, 26] on span "Documentation" at bounding box center [1448, 24] width 83 height 21
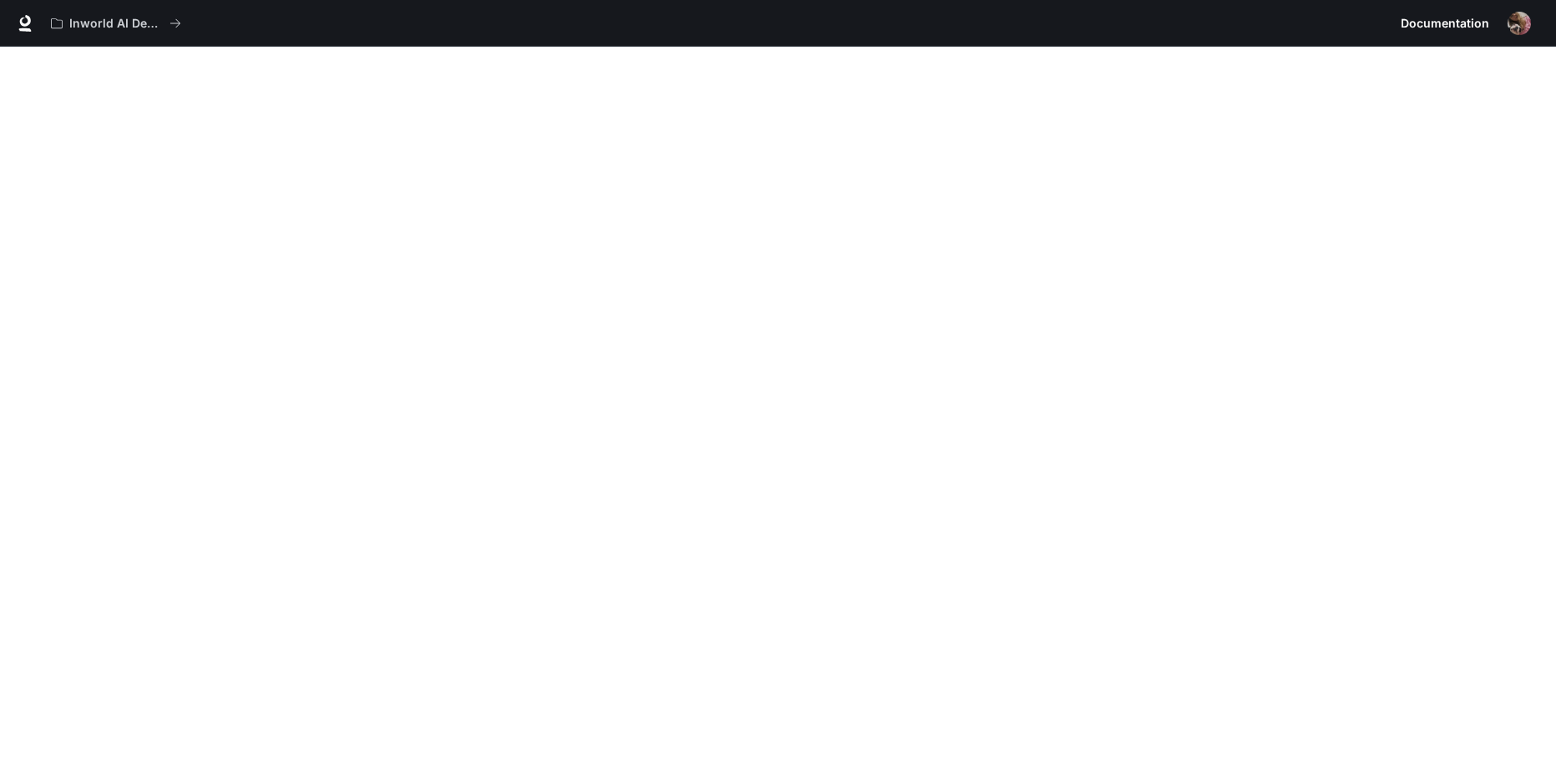
click at [1519, 18] on img "button" at bounding box center [1519, 24] width 24 height 24
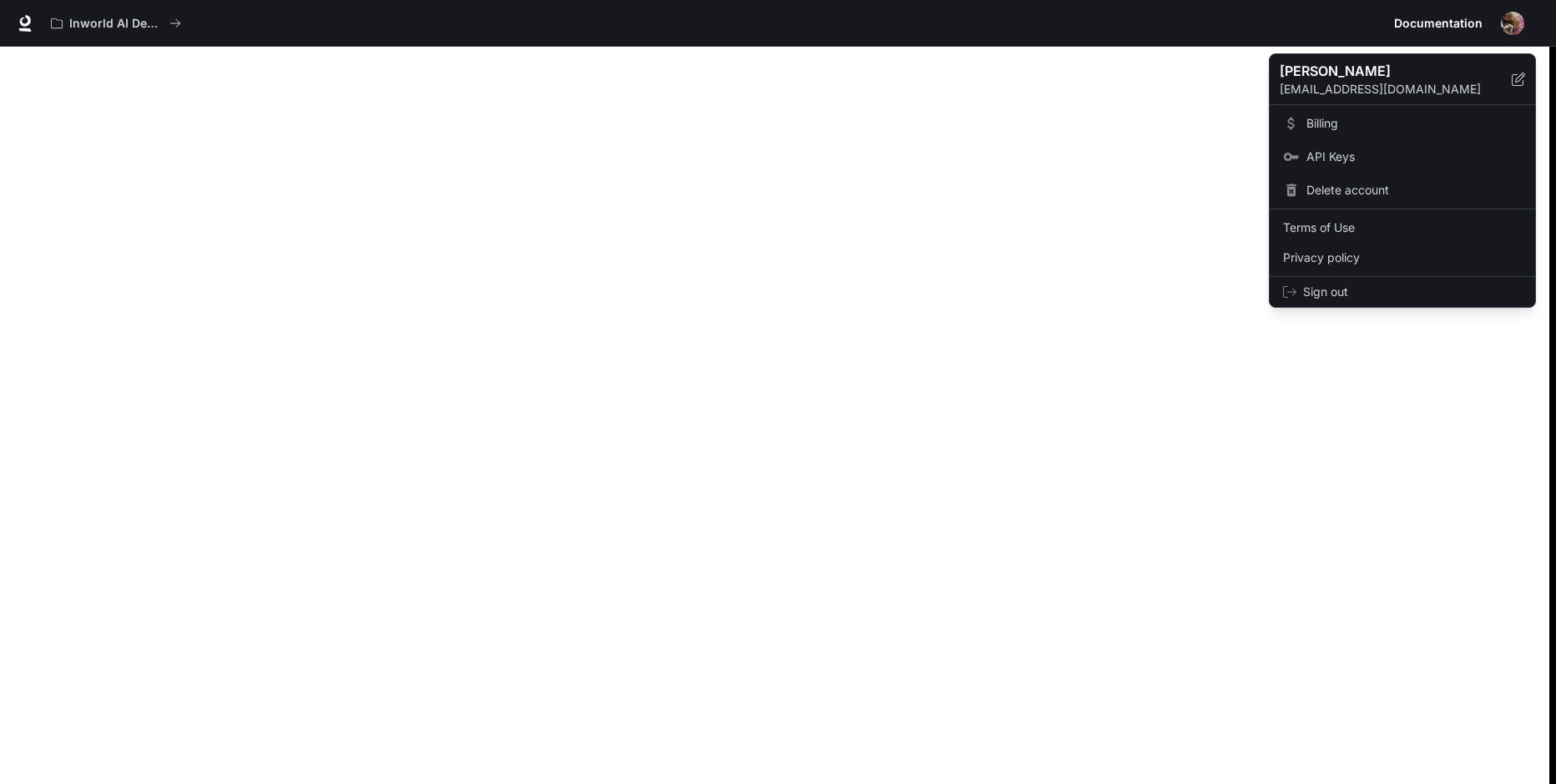
click at [1519, 17] on div at bounding box center [778, 392] width 1556 height 784
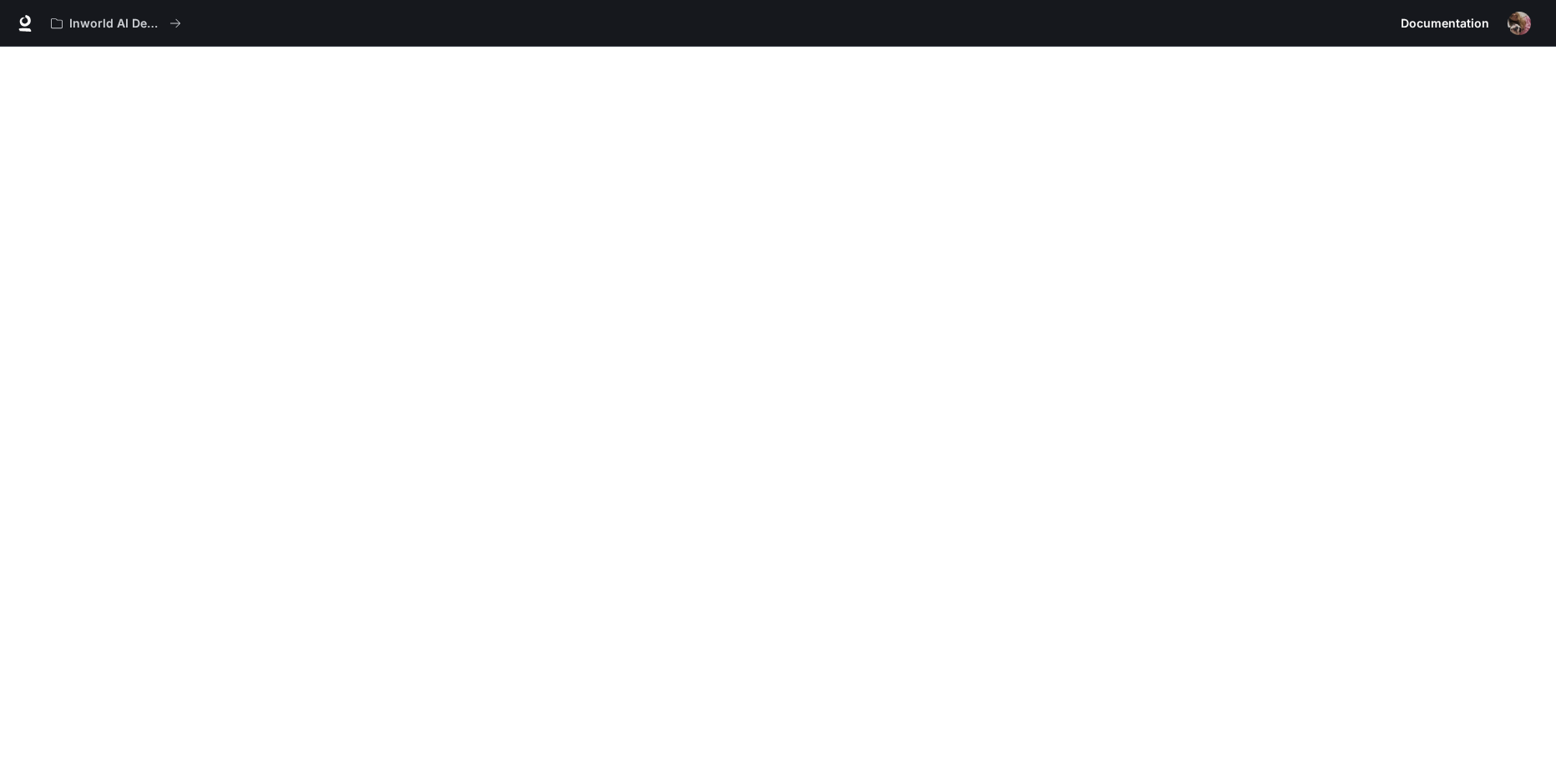
click at [1516, 17] on img "button" at bounding box center [1519, 24] width 24 height 24
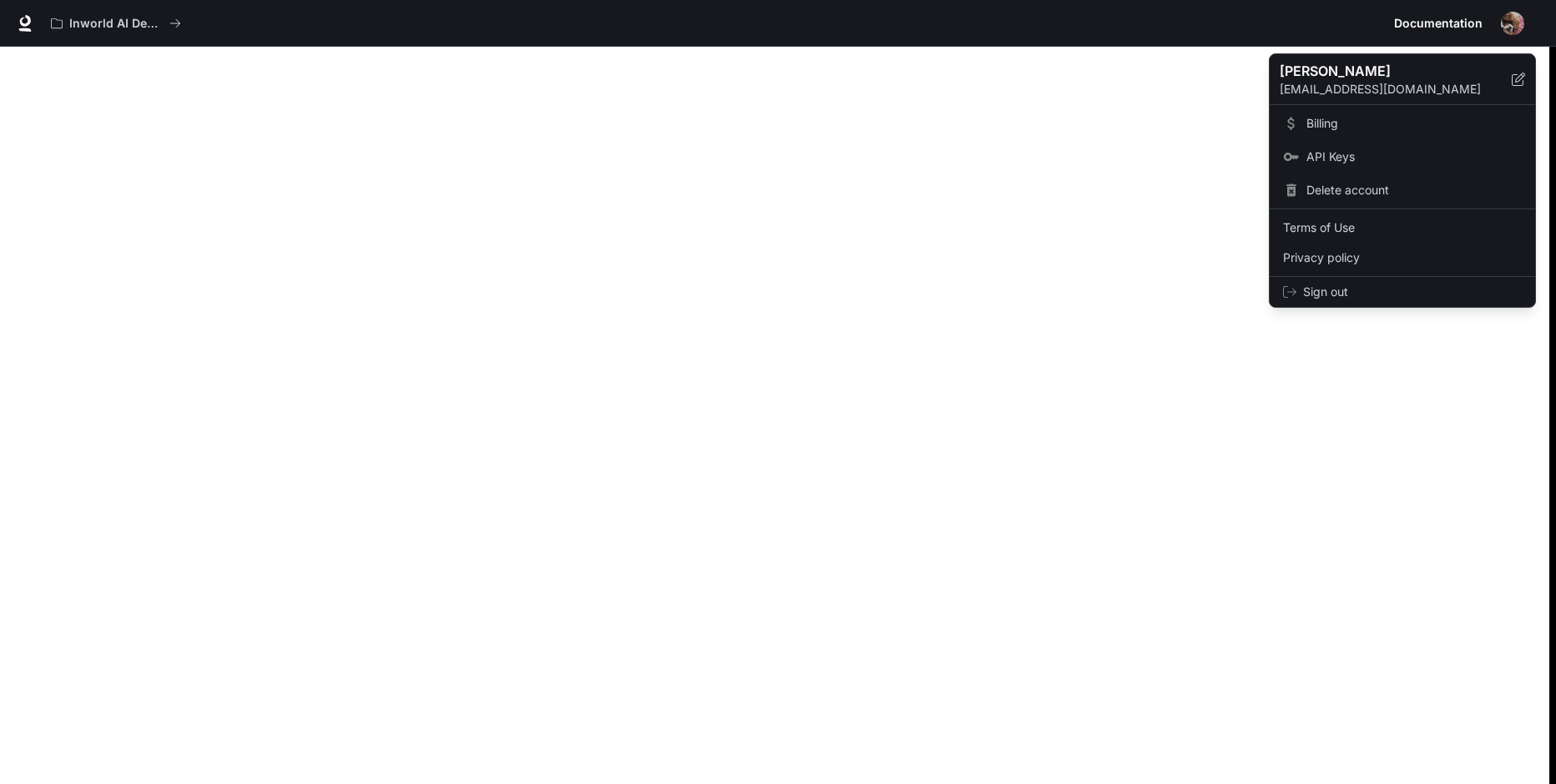
drag, startPoint x: 1515, startPoint y: 24, endPoint x: 1552, endPoint y: 60, distance: 51.6
click at [1515, 24] on div at bounding box center [778, 392] width 1556 height 784
